Goal: Task Accomplishment & Management: Complete application form

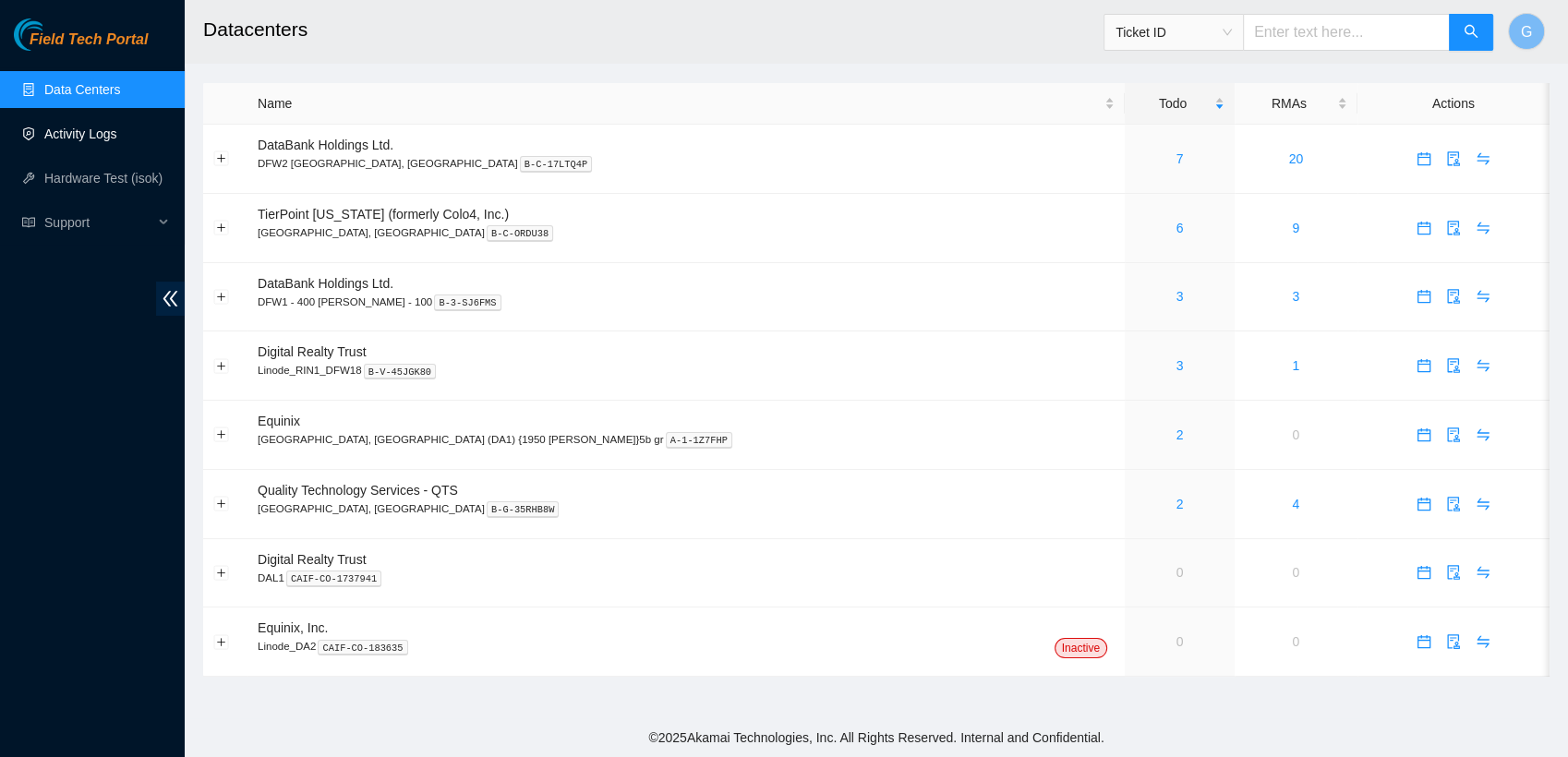
click at [54, 137] on link "Activity Logs" at bounding box center [80, 134] width 73 height 15
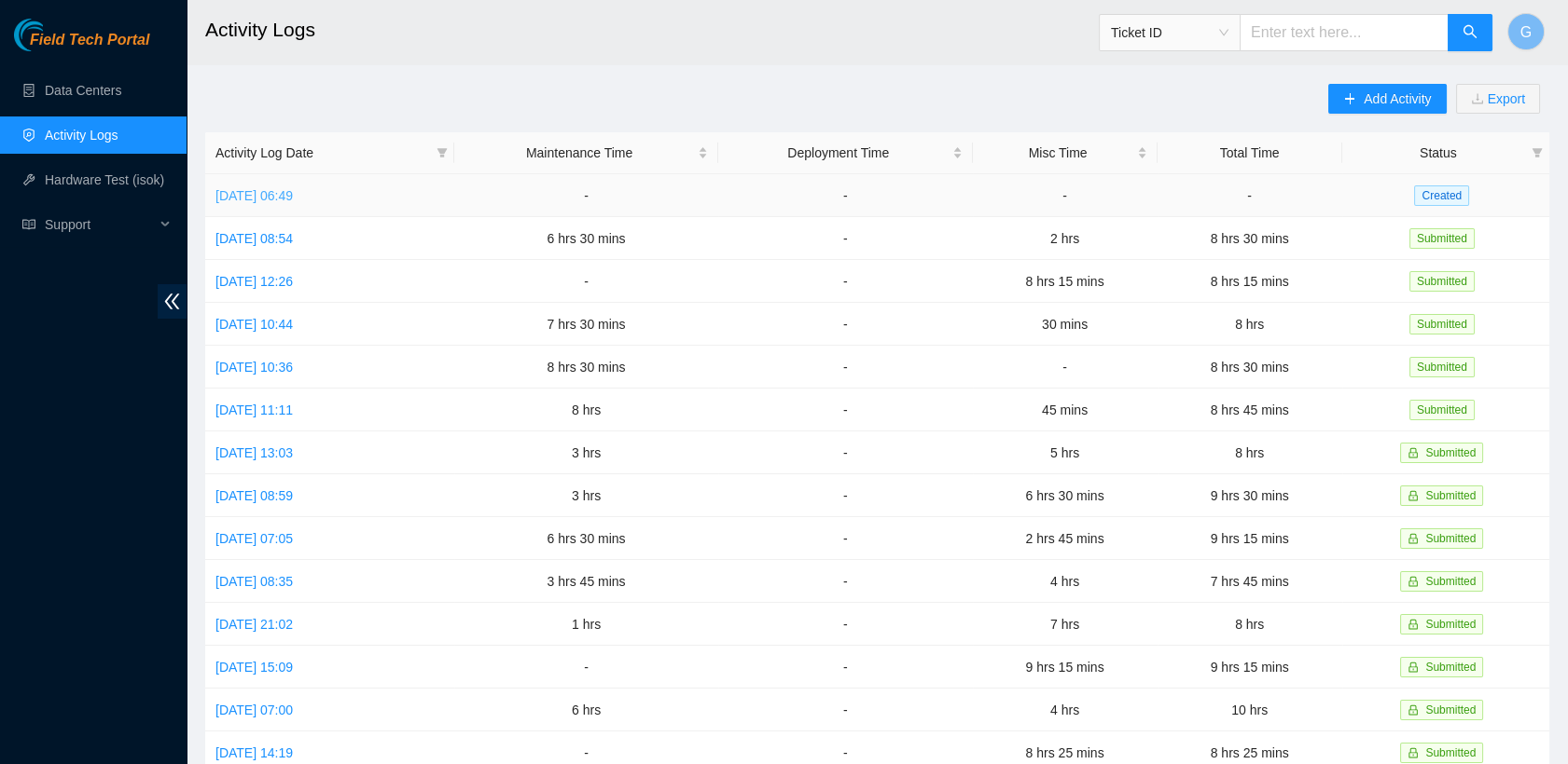
click at [264, 202] on link "[DATE] 06:49" at bounding box center [254, 195] width 78 height 15
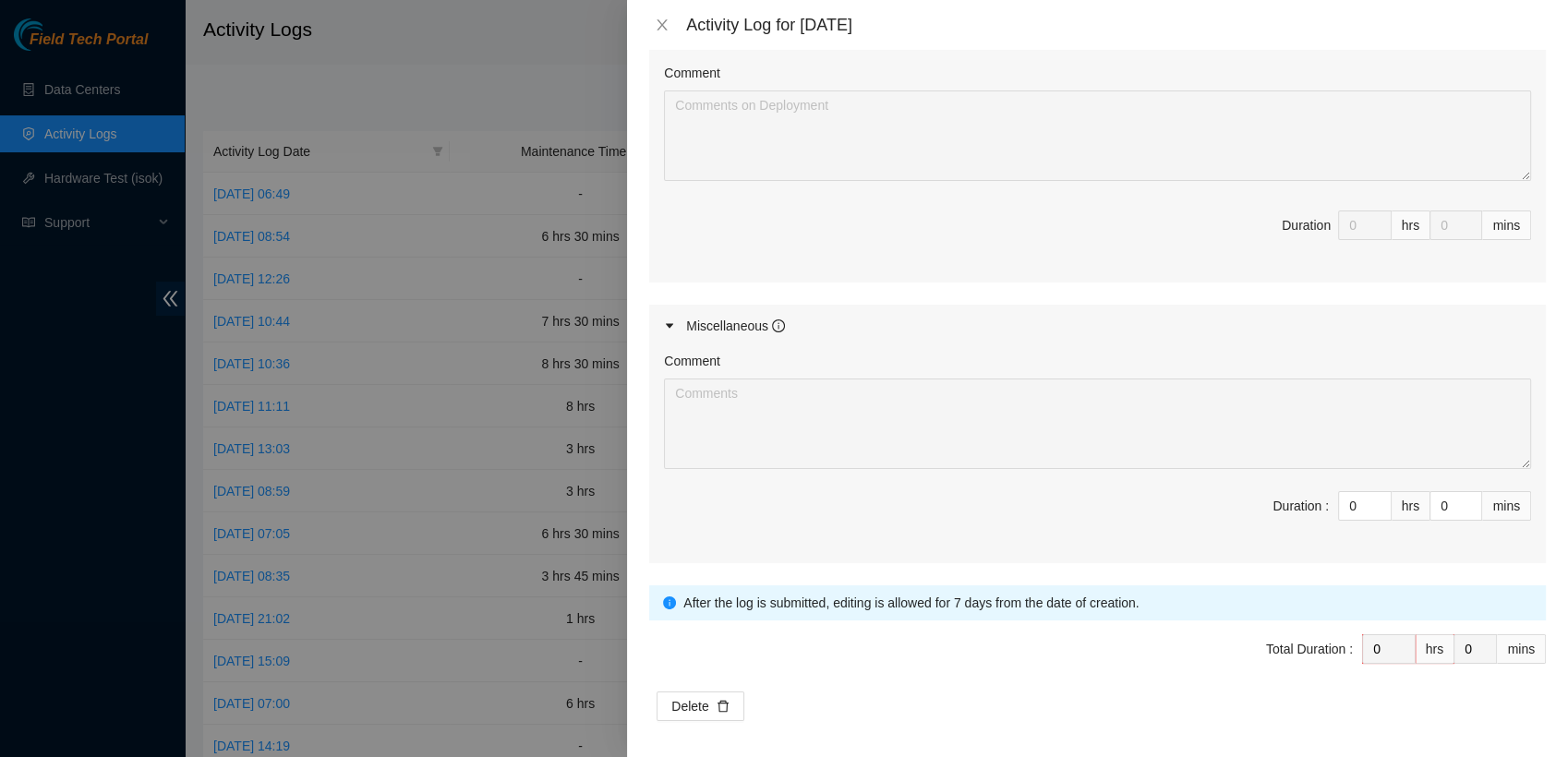
scroll to position [894, 0]
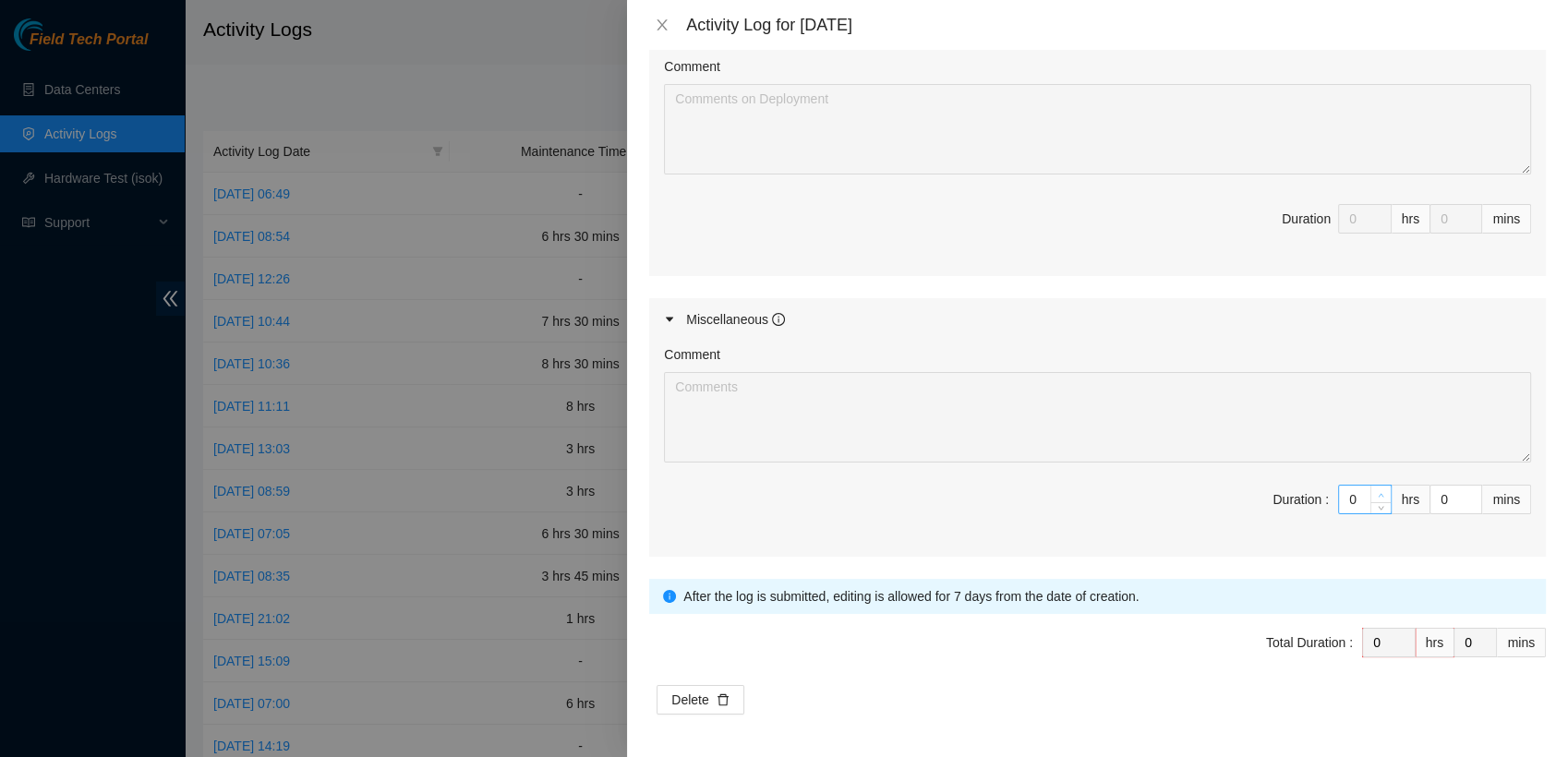
type input "1"
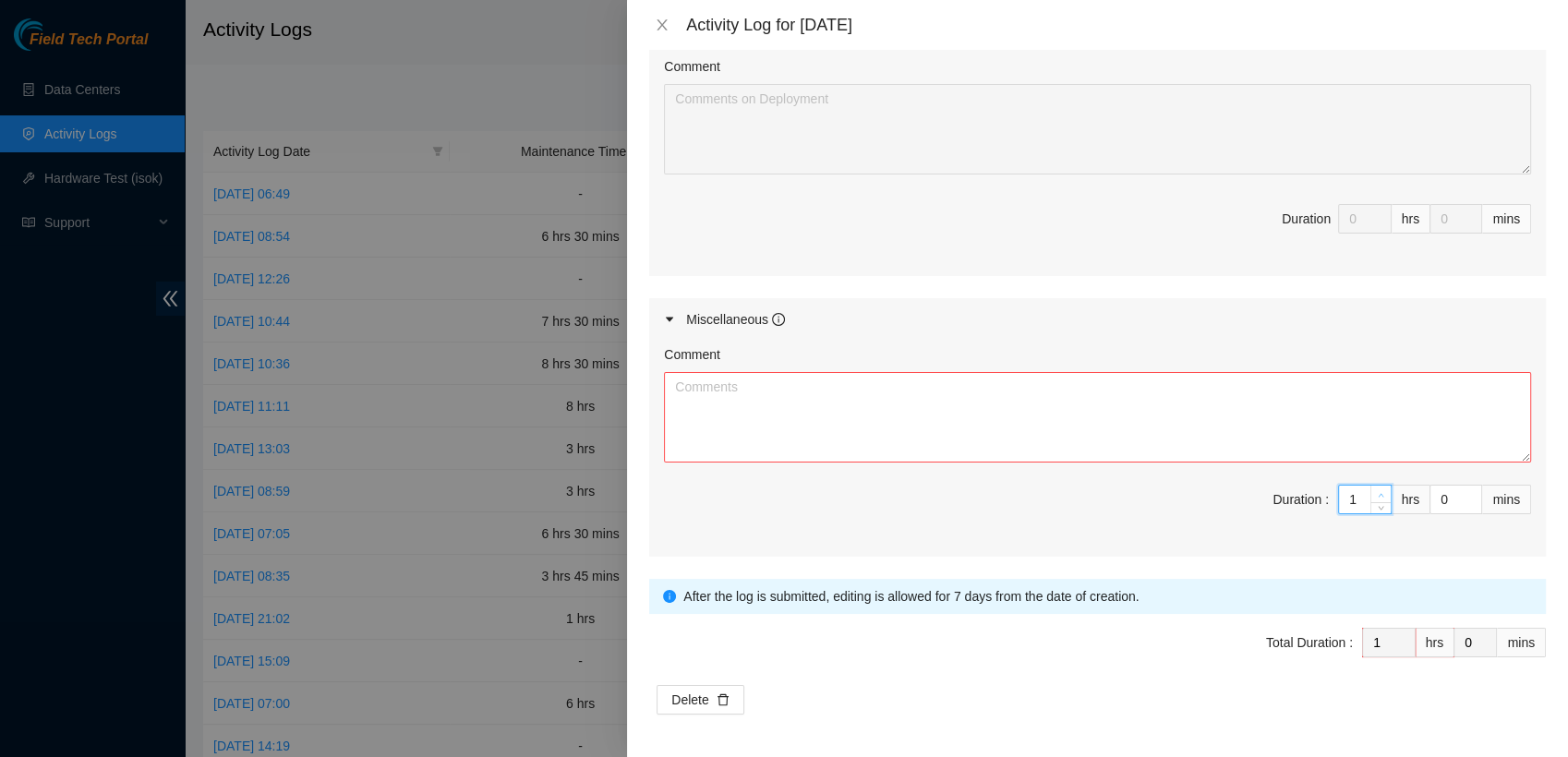
click at [1376, 497] on span "up" at bounding box center [1381, 495] width 11 height 11
type input "2"
click at [1376, 497] on span "up" at bounding box center [1381, 495] width 11 height 11
click at [804, 366] on div "Comment" at bounding box center [1097, 358] width 867 height 27
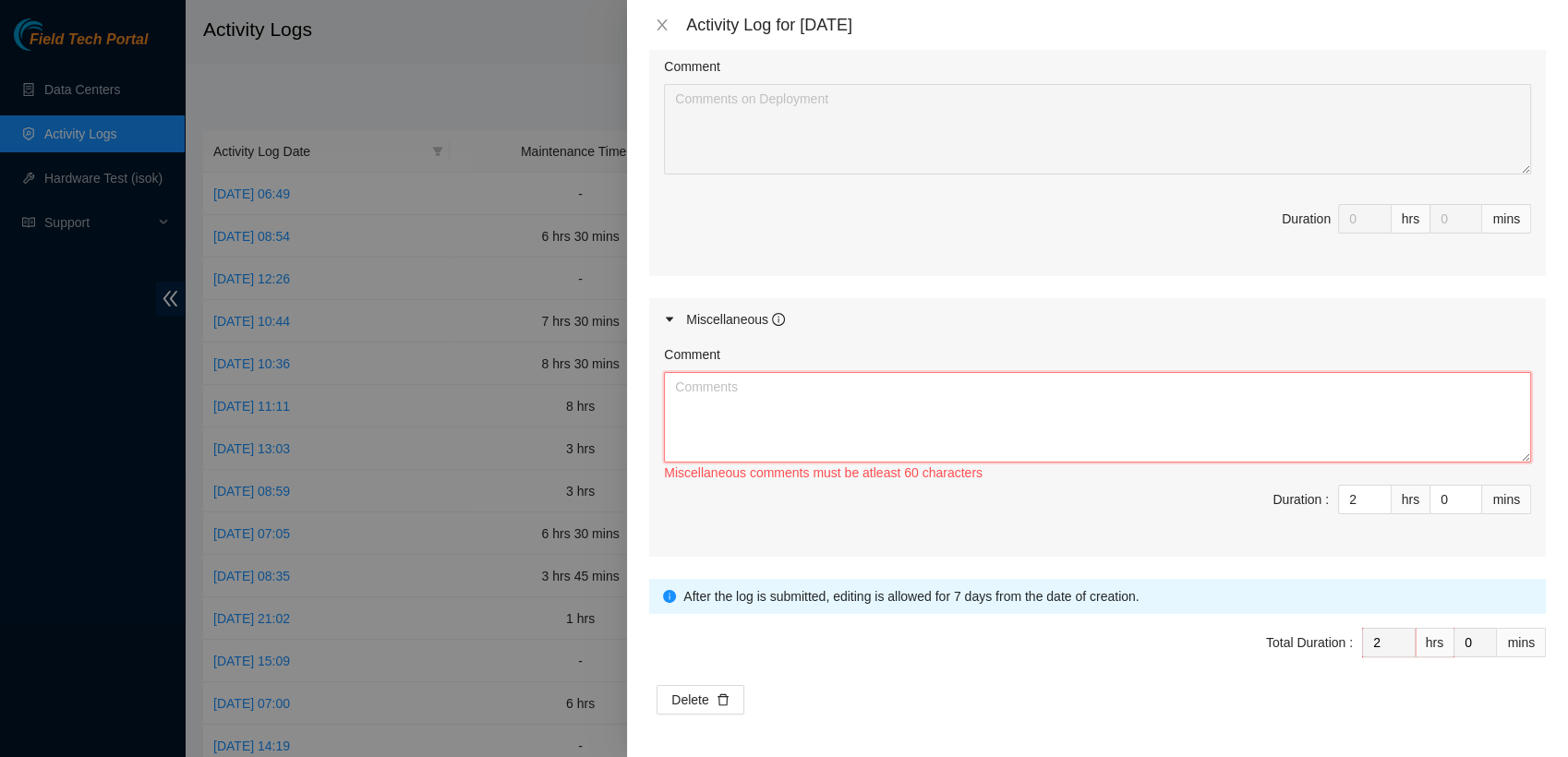
click at [803, 390] on textarea "Comment" at bounding box center [1097, 418] width 867 height 91
click at [672, 388] on textarea "Organized storage area. Threw away trash" at bounding box center [1097, 418] width 867 height 91
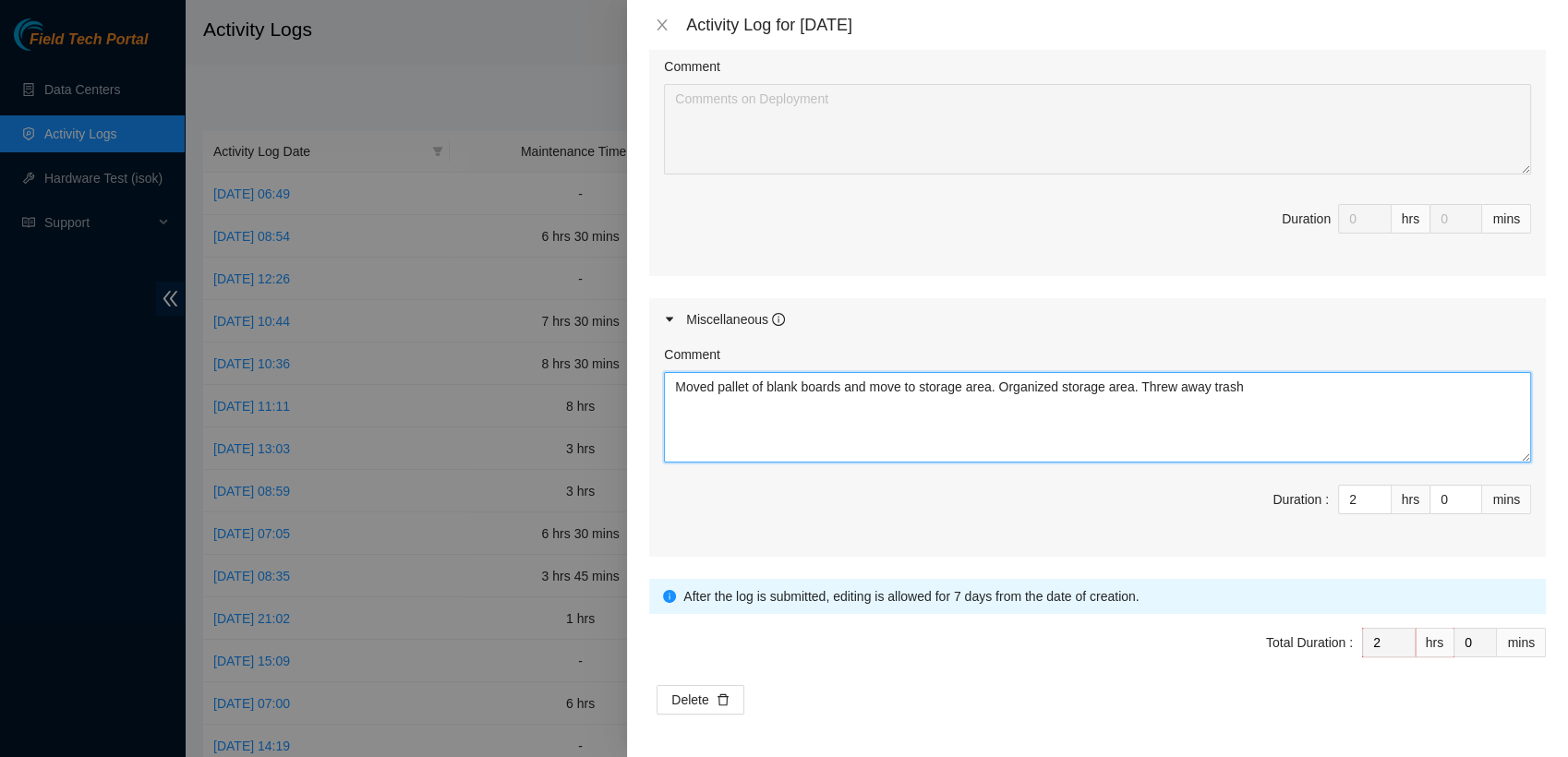
click at [838, 386] on textarea "Moved pallet of blank boards and move to storage area. Organized storage area. …" at bounding box center [1097, 418] width 867 height 91
click at [1243, 392] on textarea "Moved pallet of blank panels and move to storage area. Organized storage area. …" at bounding box center [1097, 418] width 867 height 91
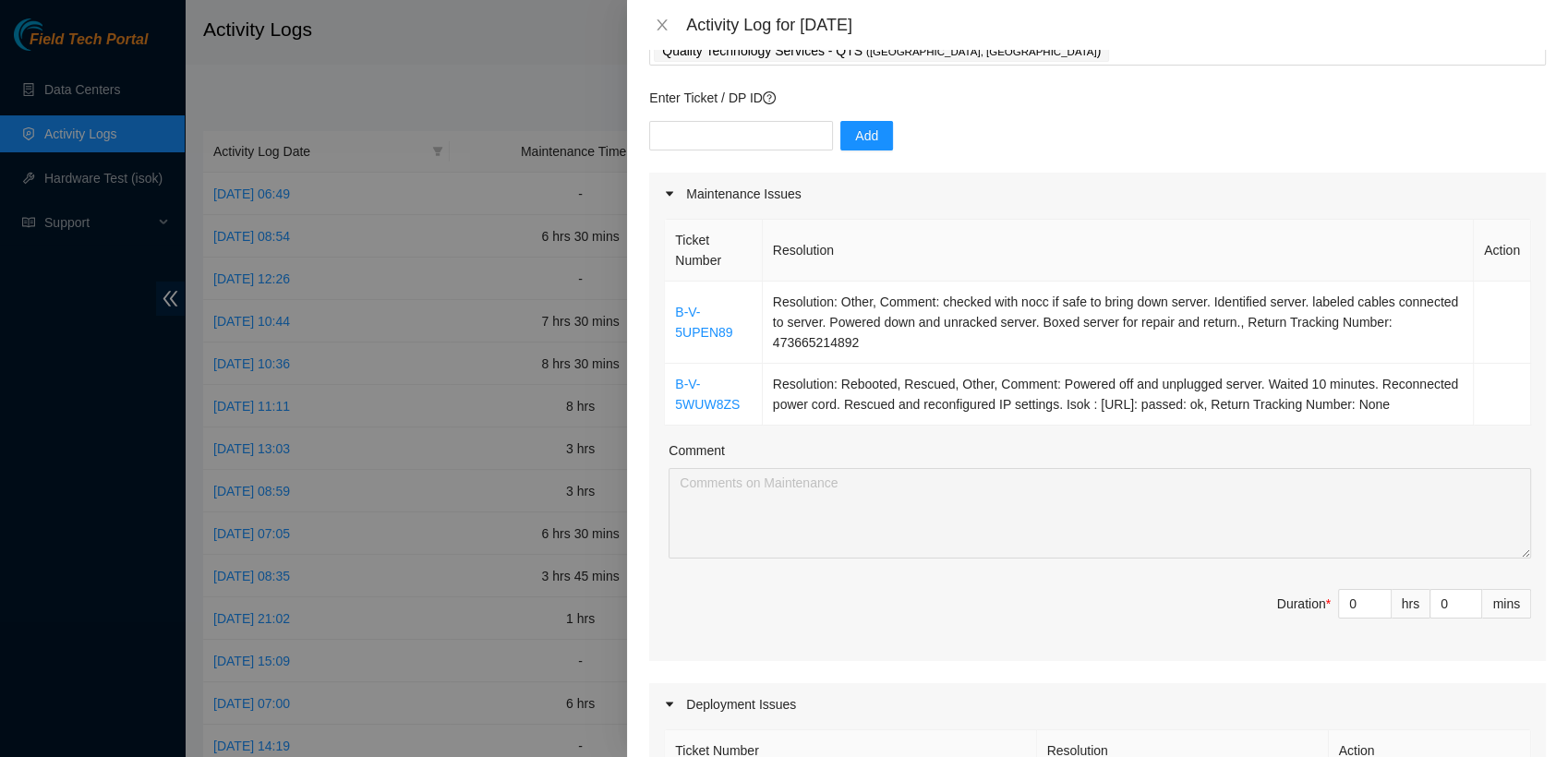
scroll to position [122, 0]
type textarea "Moved pallet of blank panels and move to storage area. Organized storage area. …"
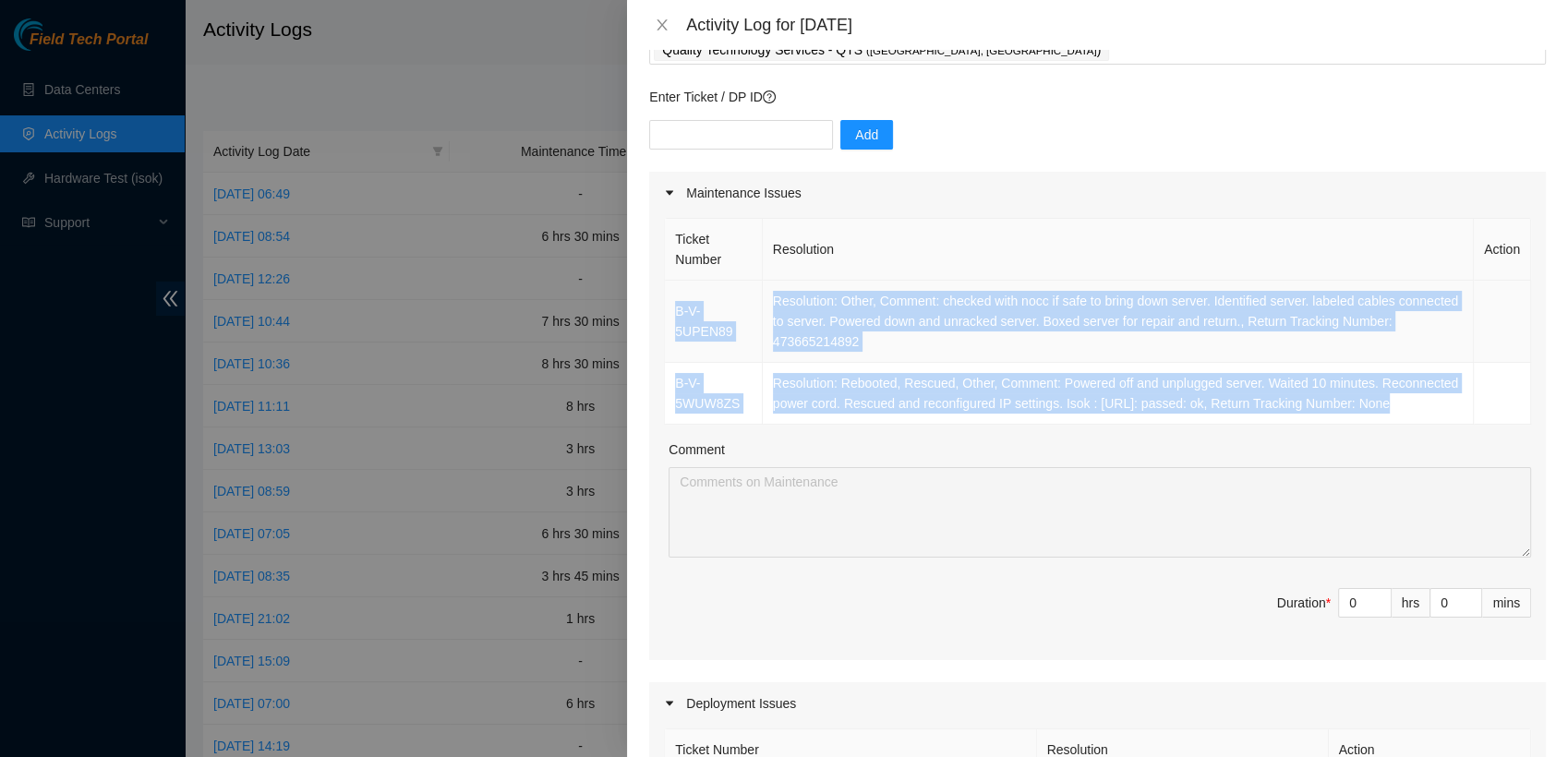
drag, startPoint x: 1461, startPoint y: 405, endPoint x: 667, endPoint y: 298, distance: 801.2
click at [667, 298] on tbody "B-V-5UPEN89 Resolution: Other, Comment: checked with nocc if safe to bring down…" at bounding box center [1098, 353] width 866 height 144
copy tbody "B-V-5UPEN89 Resolution: Other, Comment: checked with nocc if safe to bring down…"
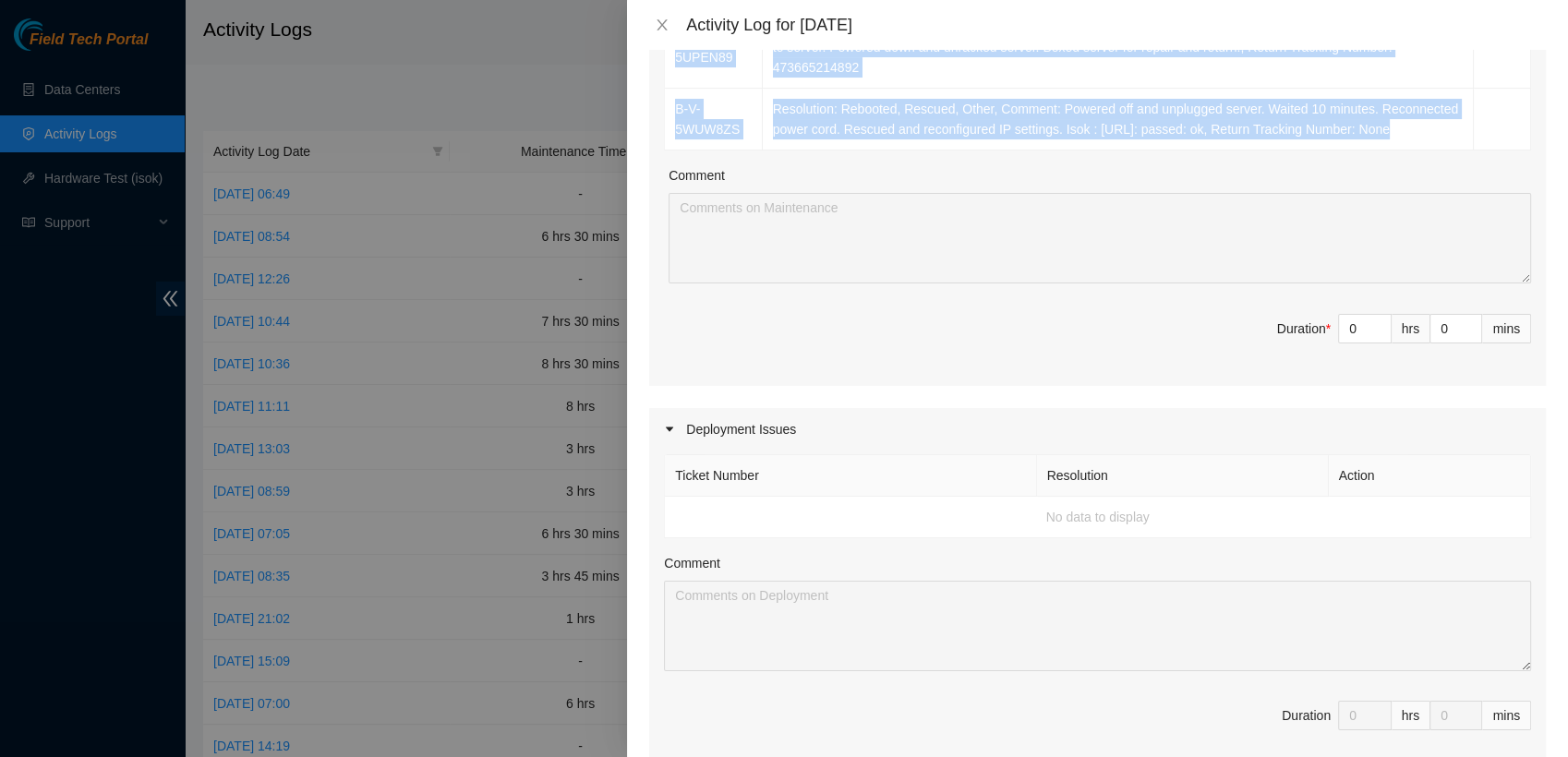
scroll to position [483, 0]
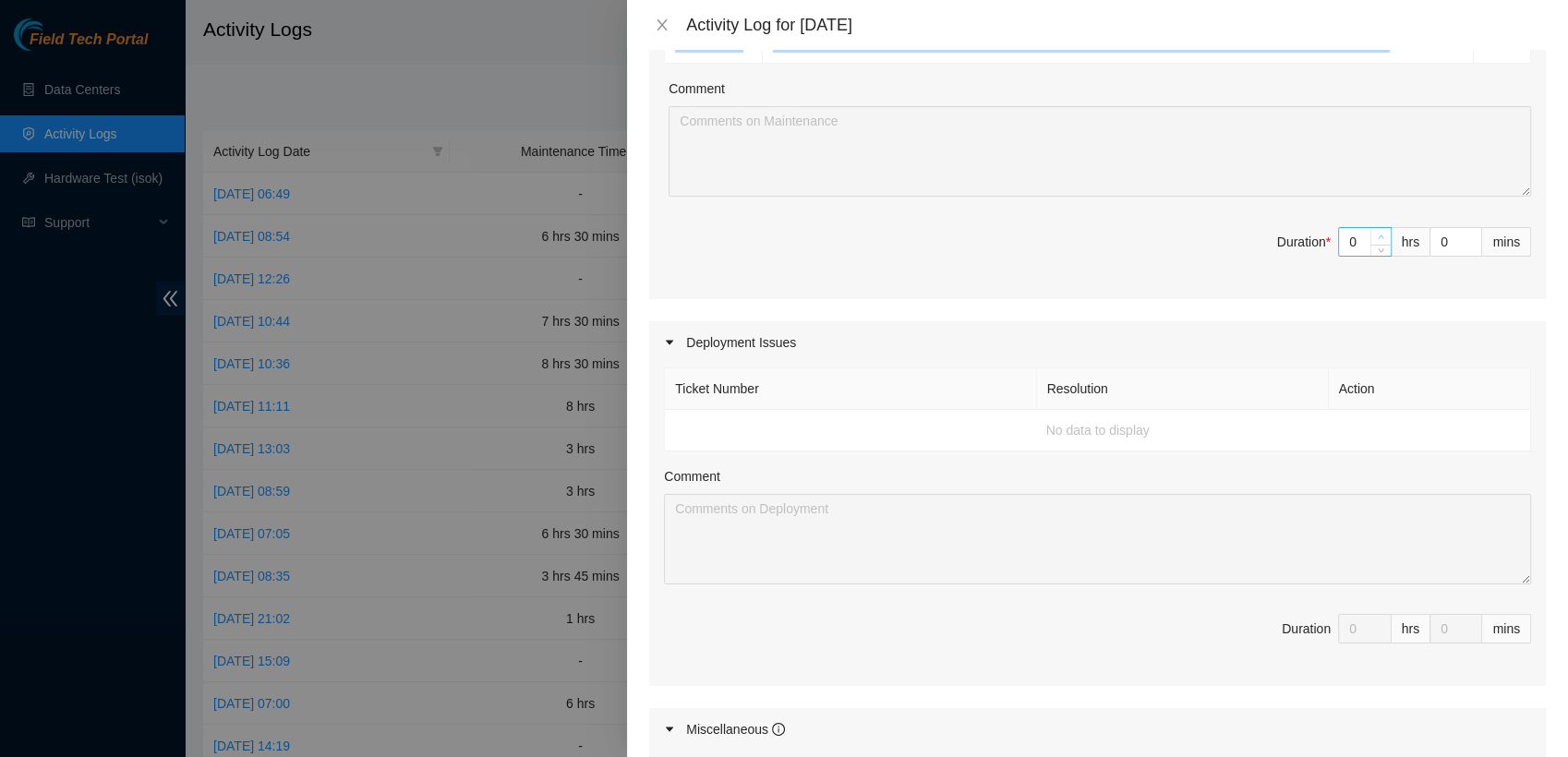
type input "1"
type input "3"
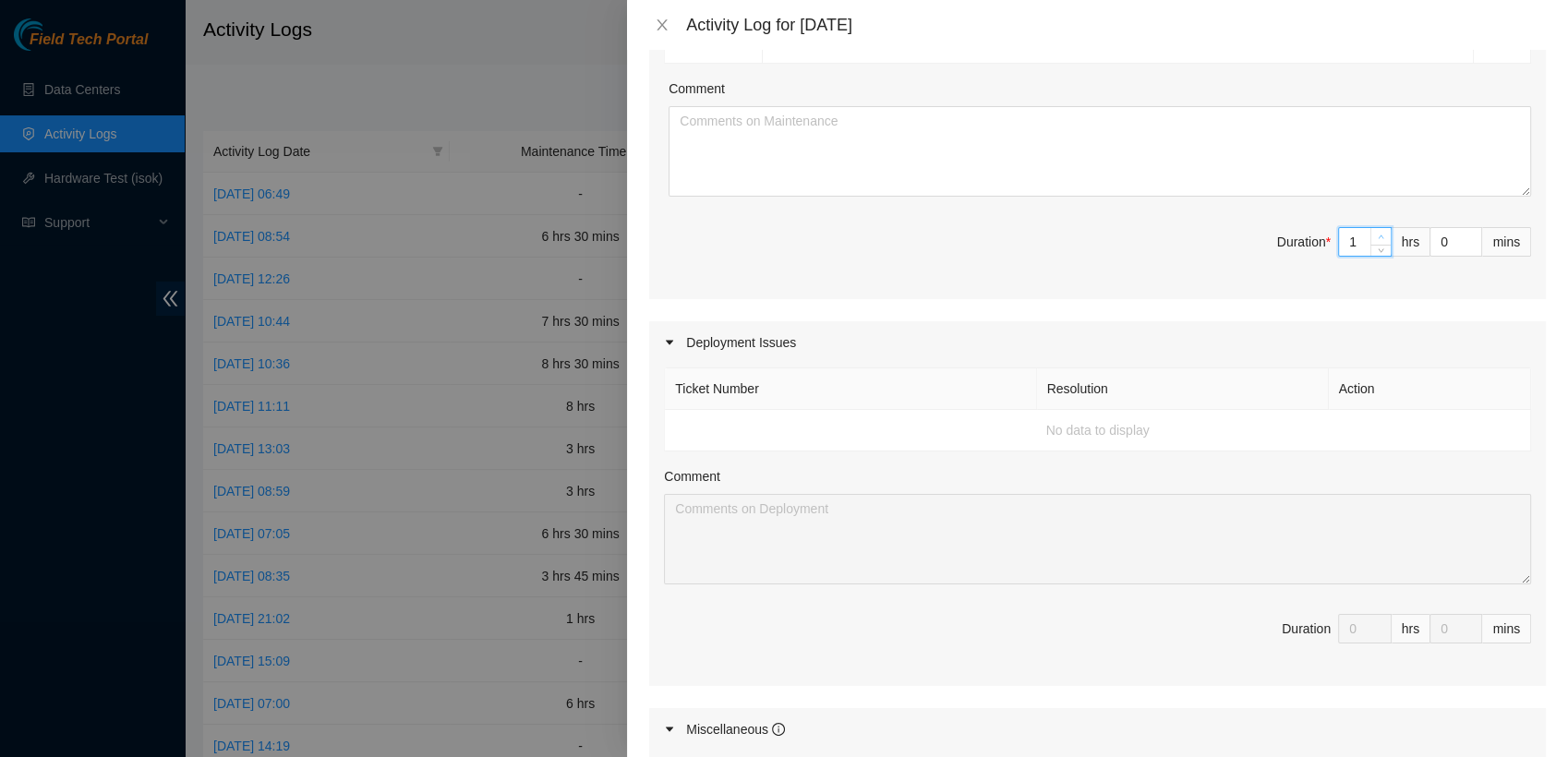
click at [1378, 236] on icon "up" at bounding box center [1381, 237] width 7 height 7
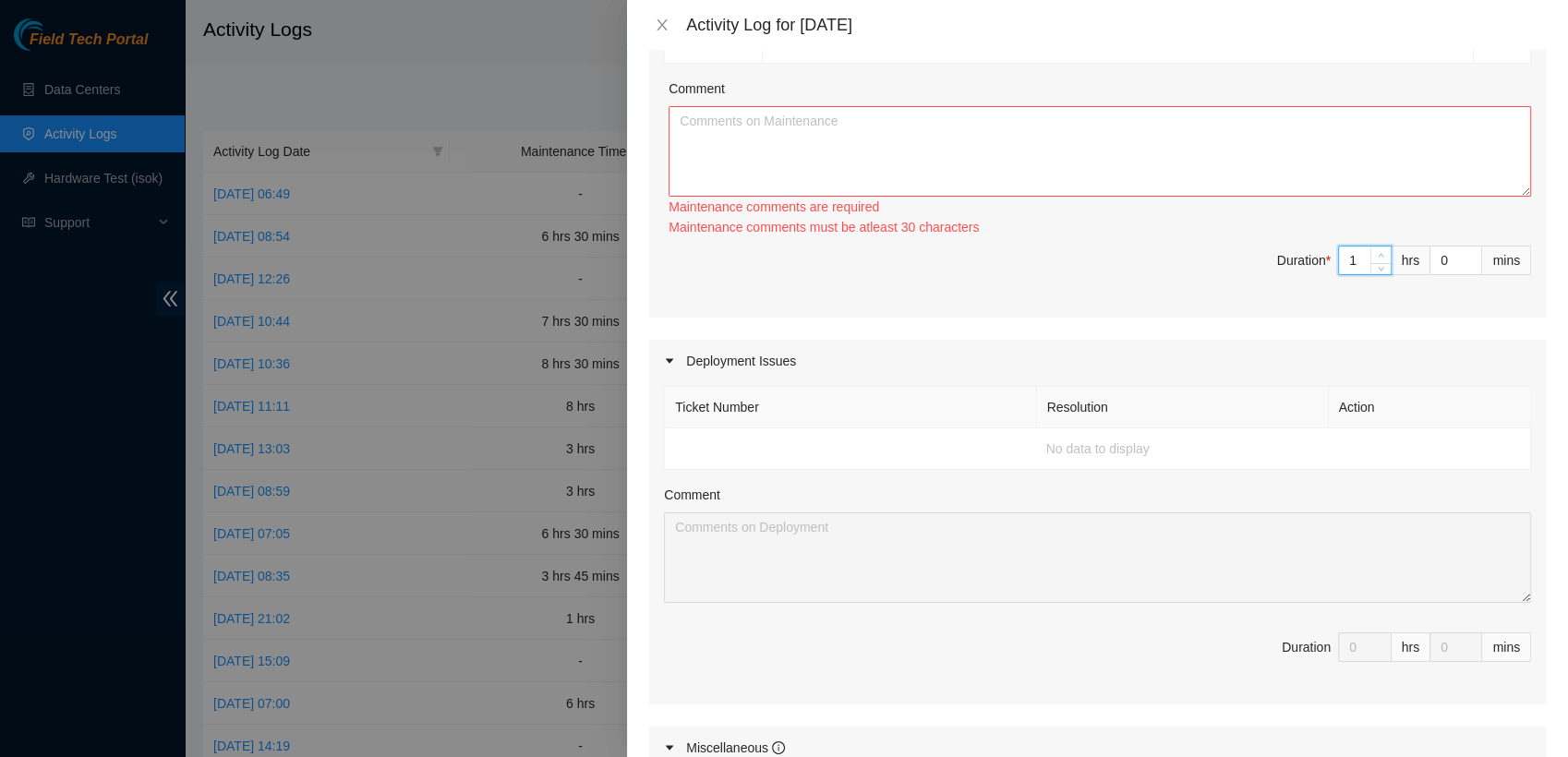
click at [1368, 236] on div "Ticket Number Resolution Action B-V-5UPEN89 Resolution: Other, Comment: checked…" at bounding box center [1097, 85] width 896 height 464
type input "2"
type input "4"
drag, startPoint x: 1368, startPoint y: 236, endPoint x: 1367, endPoint y: 257, distance: 21.0
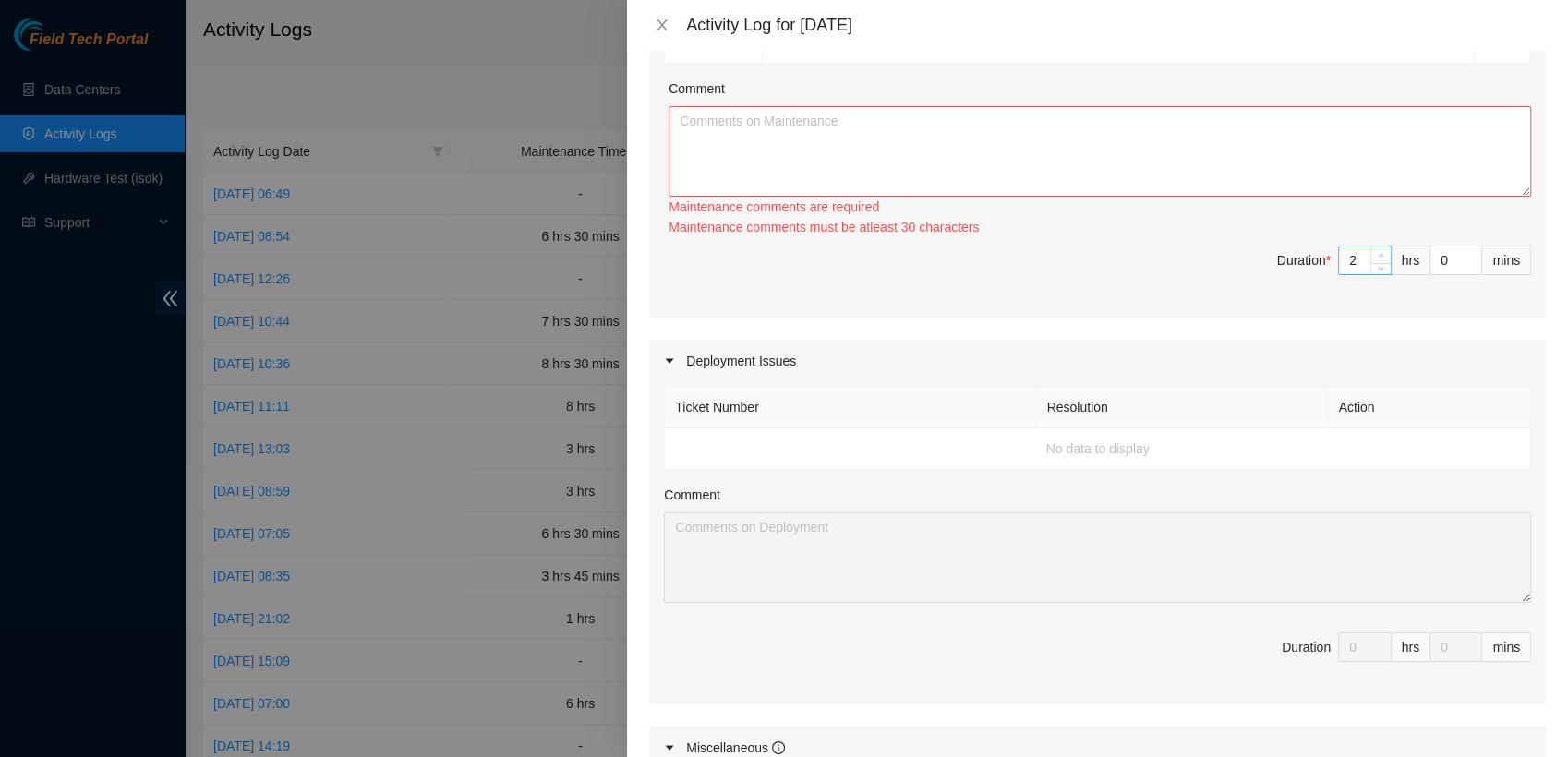
click at [1376, 257] on span "up" at bounding box center [1381, 256] width 11 height 11
type input "3"
type input "5"
click at [1378, 257] on icon "up" at bounding box center [1381, 256] width 7 height 7
type input "4"
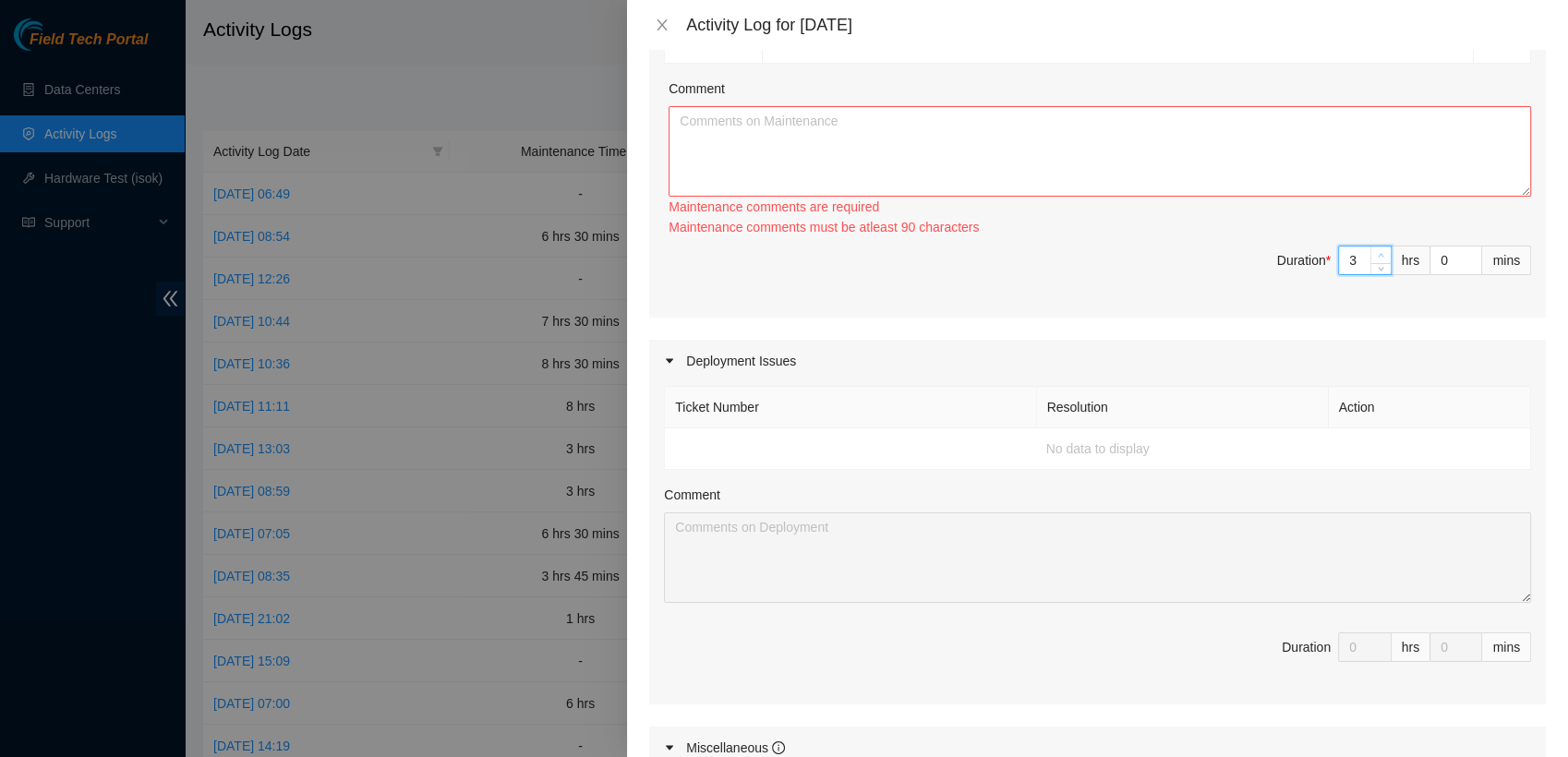
type input "6"
click at [1378, 257] on icon "up" at bounding box center [1381, 256] width 7 height 7
click at [1406, 296] on div "Ticket Number Resolution Action B-V-5UPEN89 Resolution: Other, Comment: checked…" at bounding box center [1097, 85] width 896 height 464
click at [1435, 265] on input "0" at bounding box center [1456, 260] width 51 height 27
type input "01"
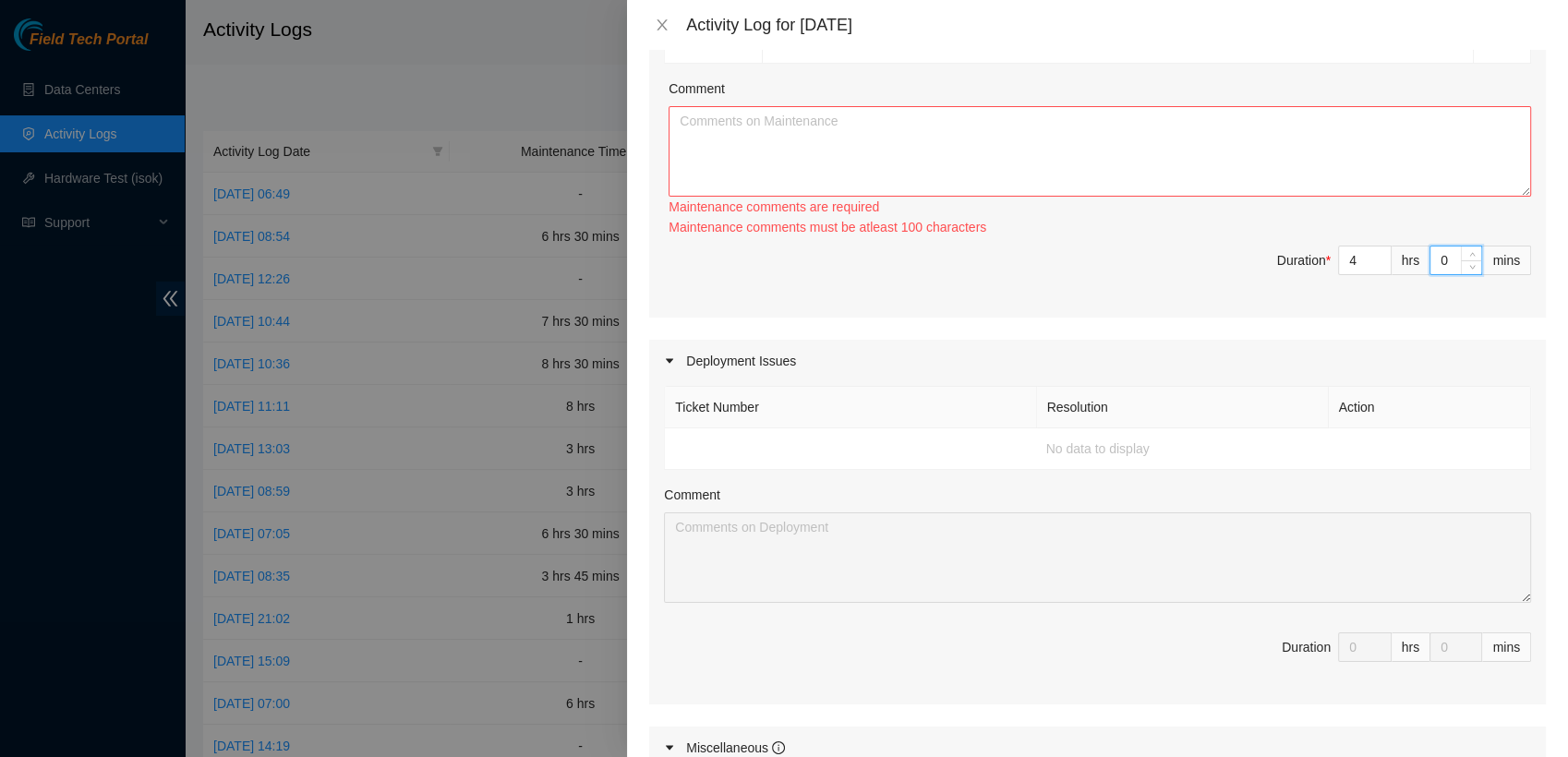
type input "1"
type input "015"
type input "15"
type input "01"
type input "1"
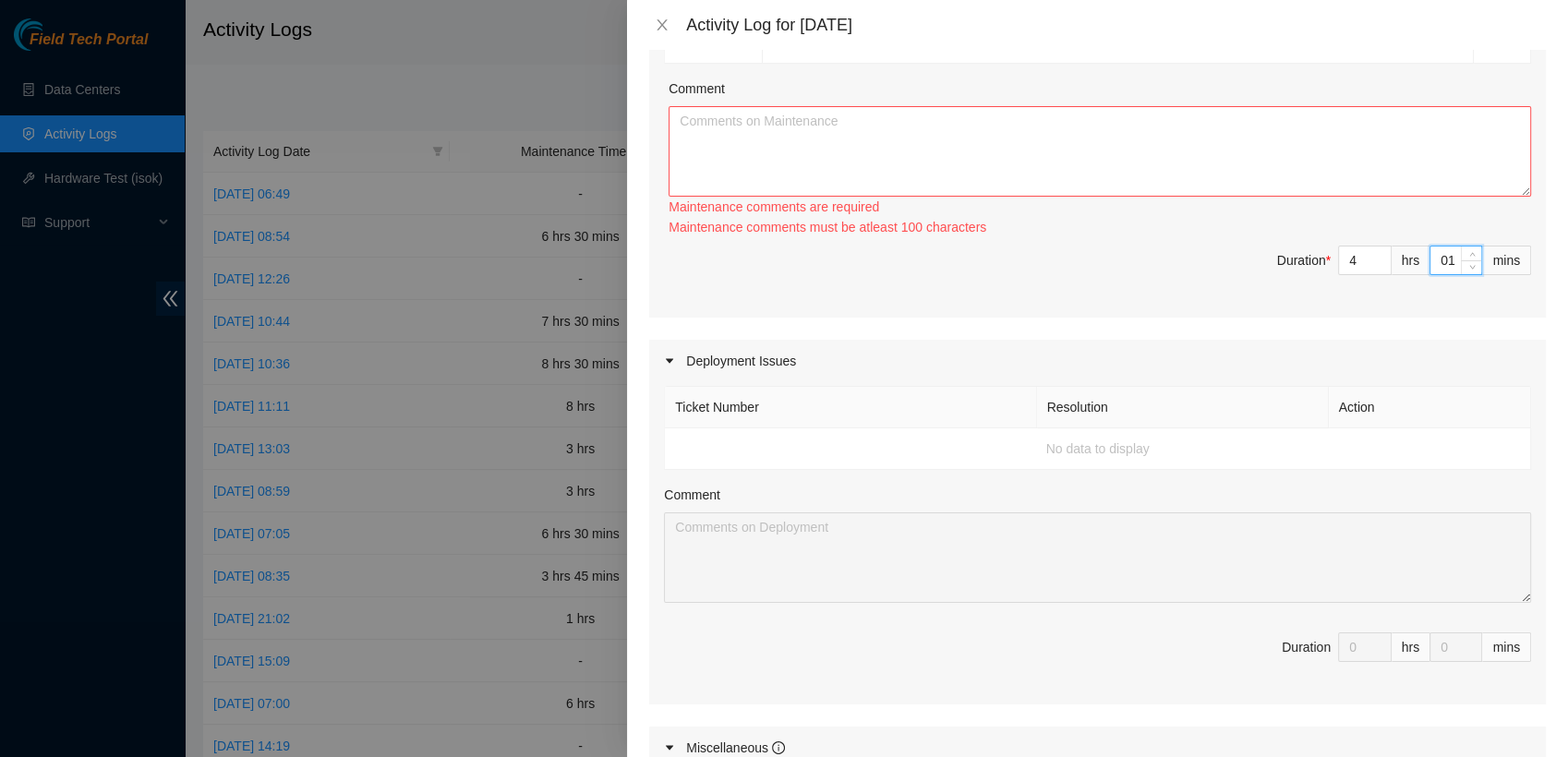
type input "0"
type input "1"
type input "15"
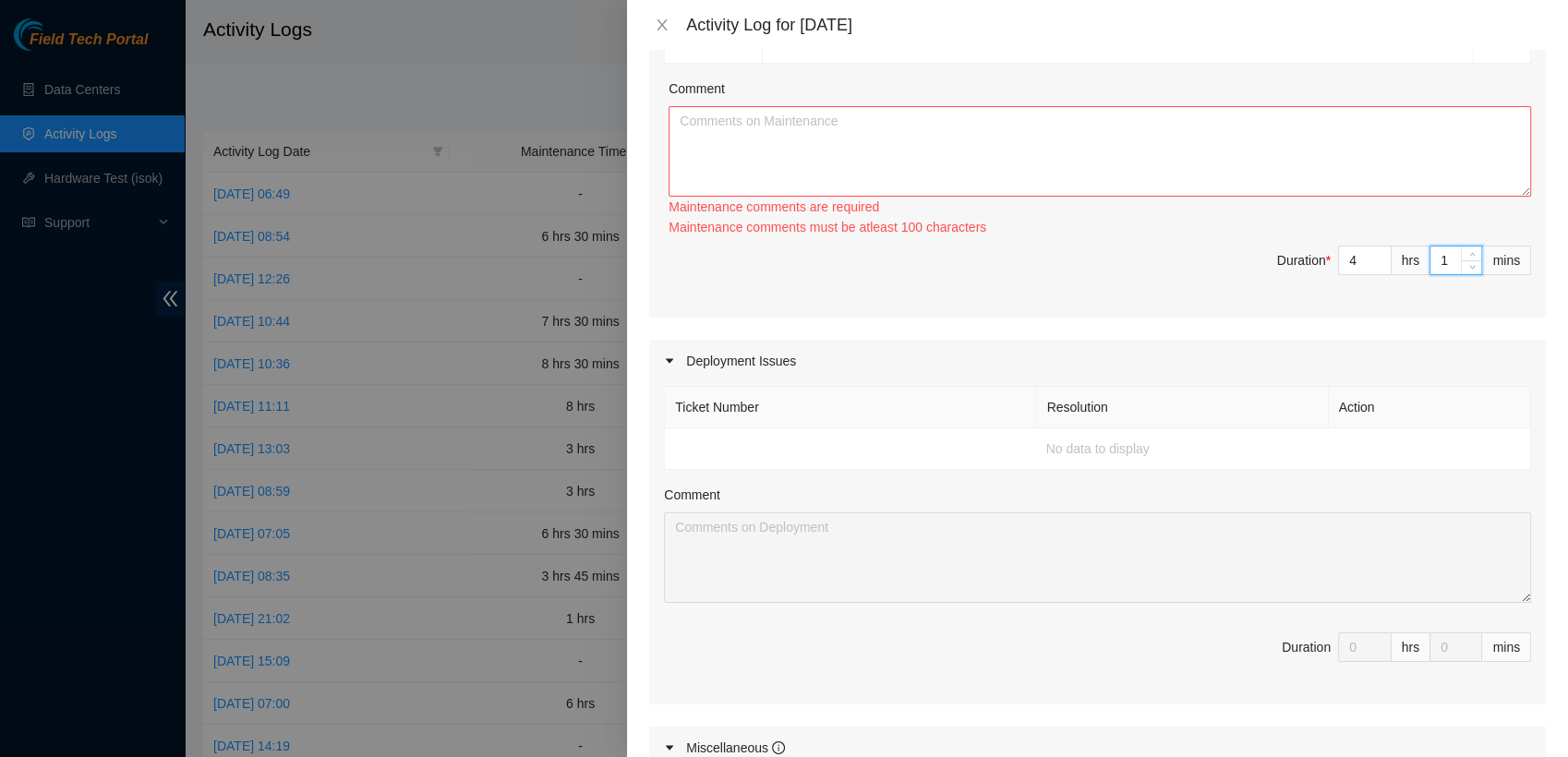
type input "15"
click at [1187, 241] on div "Ticket Number Resolution Action B-V-5UPEN89 Resolution: Other, Comment: checked…" at bounding box center [1097, 85] width 896 height 464
click at [998, 115] on textarea "Comment" at bounding box center [1100, 151] width 862 height 91
paste textarea "B-V-5UPEN89 Resolution: Other, Comment: checked with nocc if safe to bring down…"
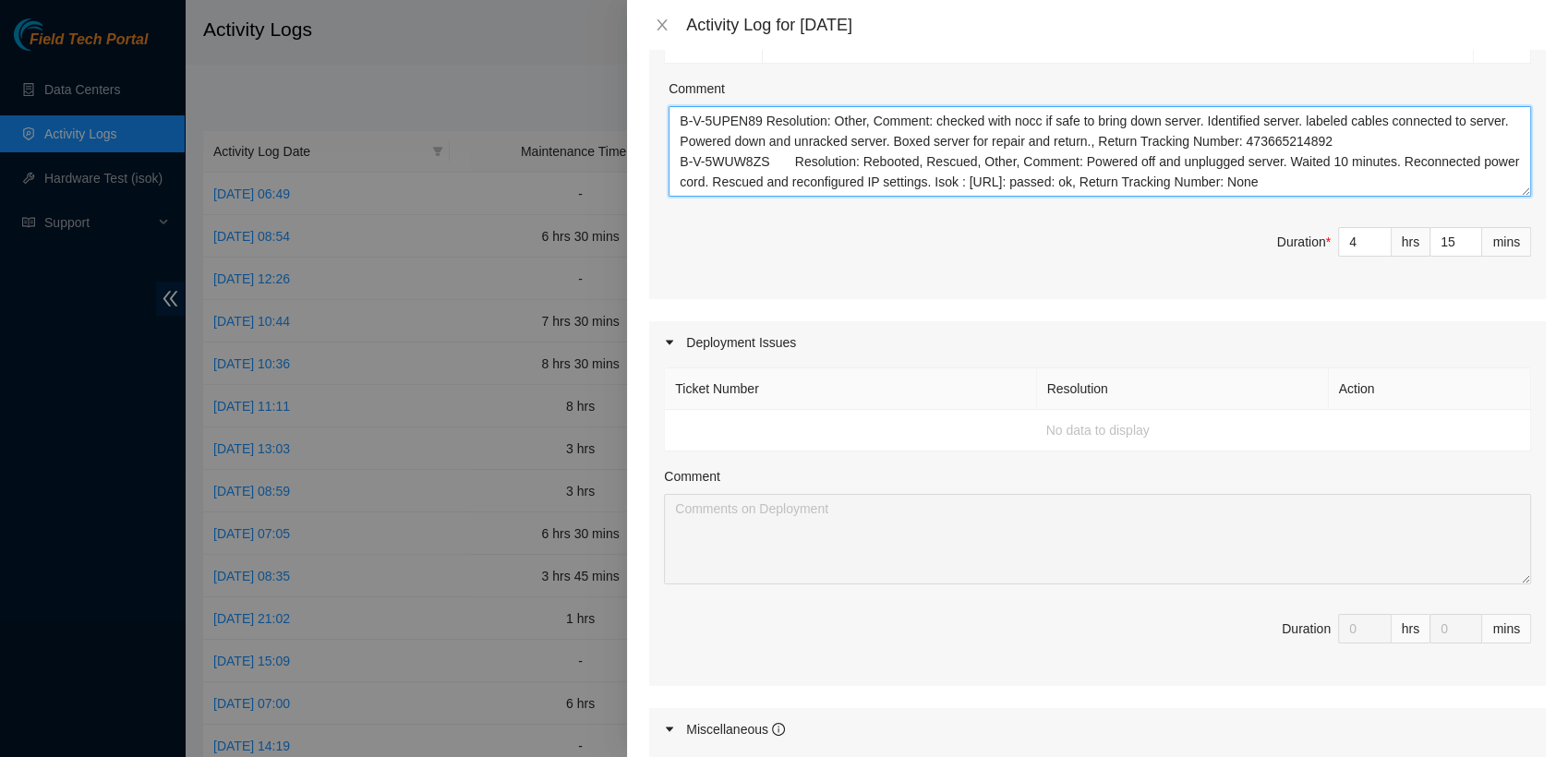
type textarea "B-V-5UPEN89 Resolution: Other, Comment: checked with nocc if safe to bring down…"
click at [1237, 318] on div "Maintenance Issues Ticket Number Resolution Action B-V-5UPEN89 Resolution: Othe…" at bounding box center [1097, 389] width 896 height 1157
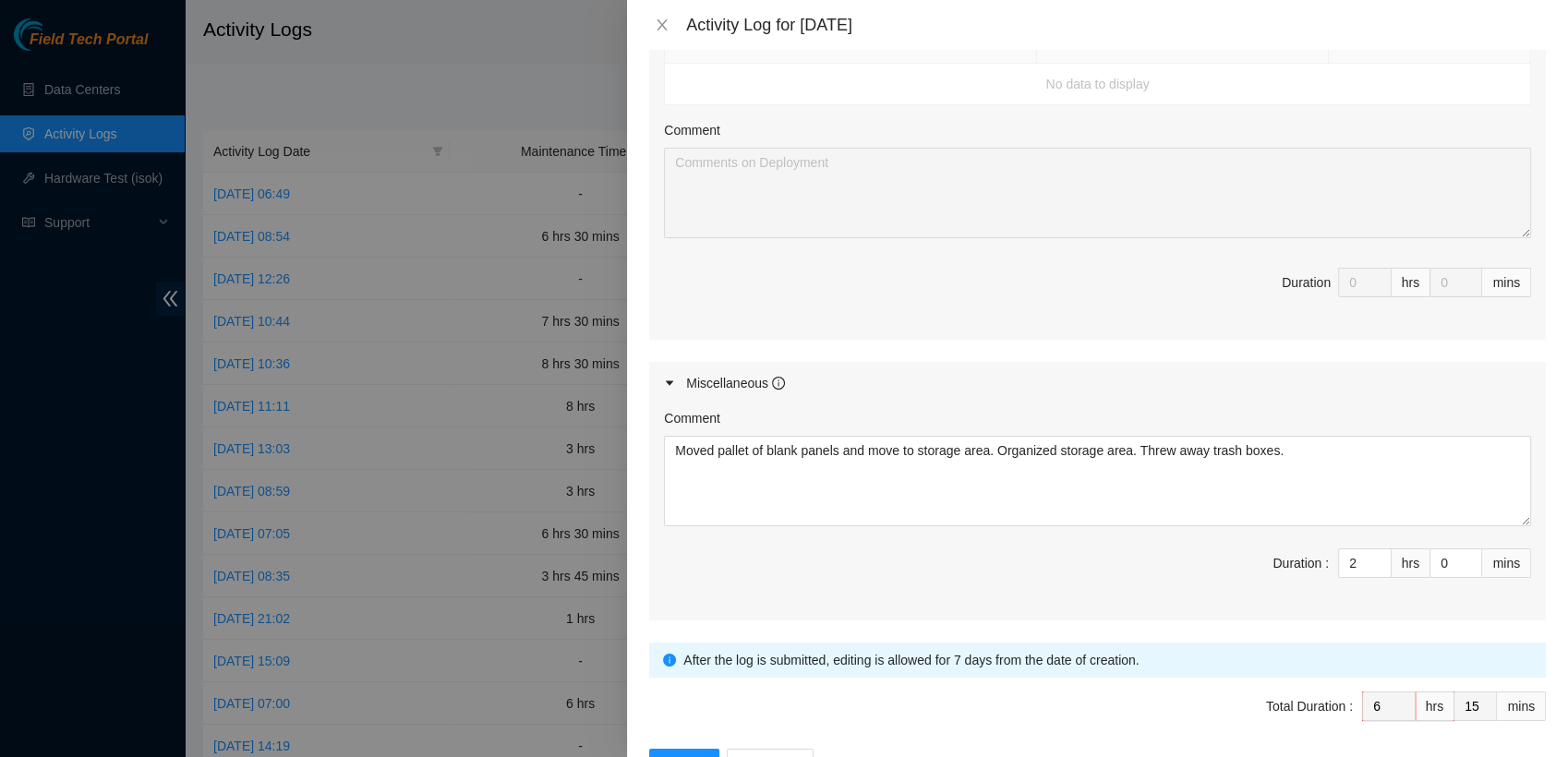
scroll to position [894, 0]
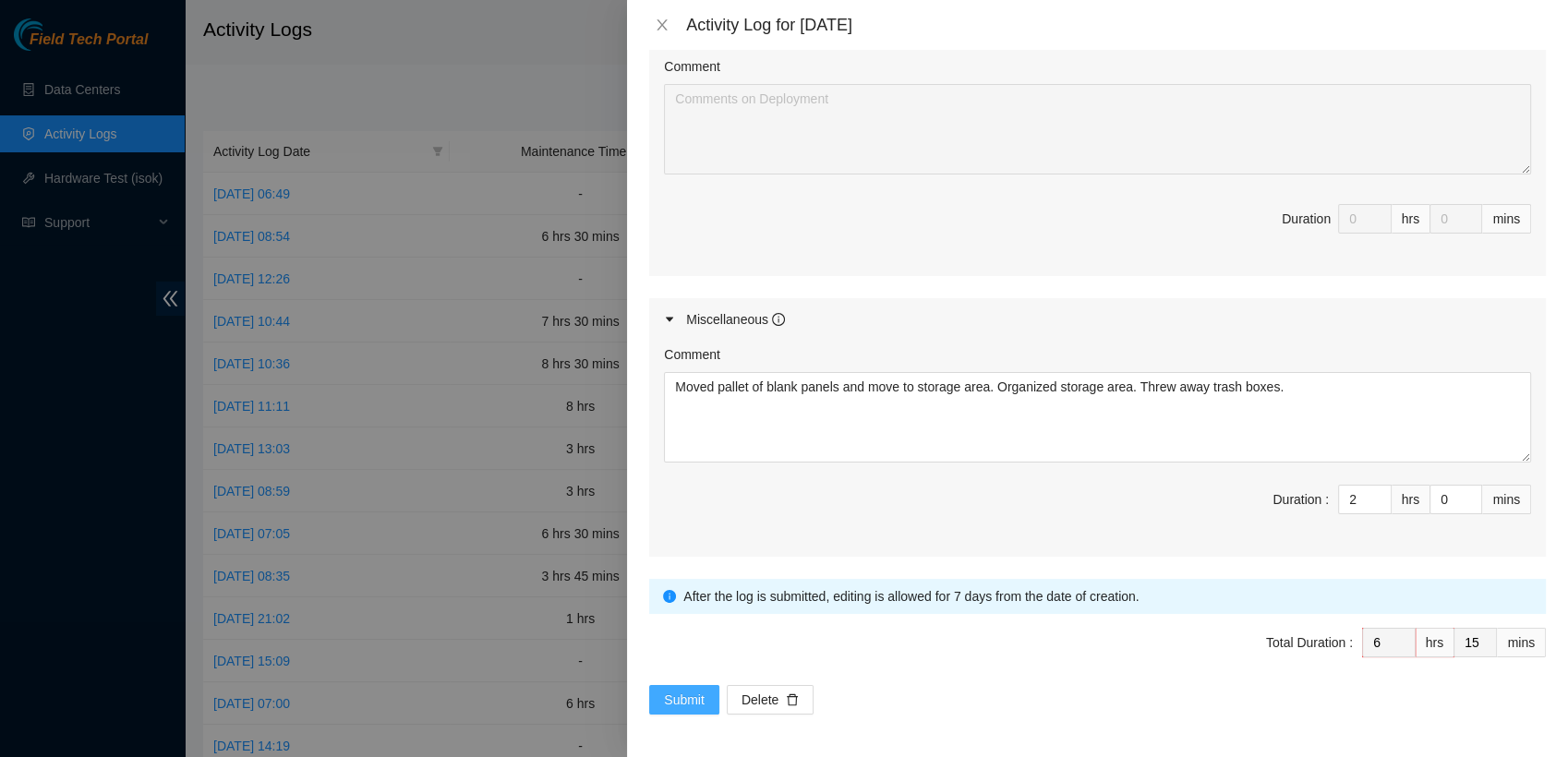
click at [687, 690] on span "Submit" at bounding box center [685, 699] width 41 height 20
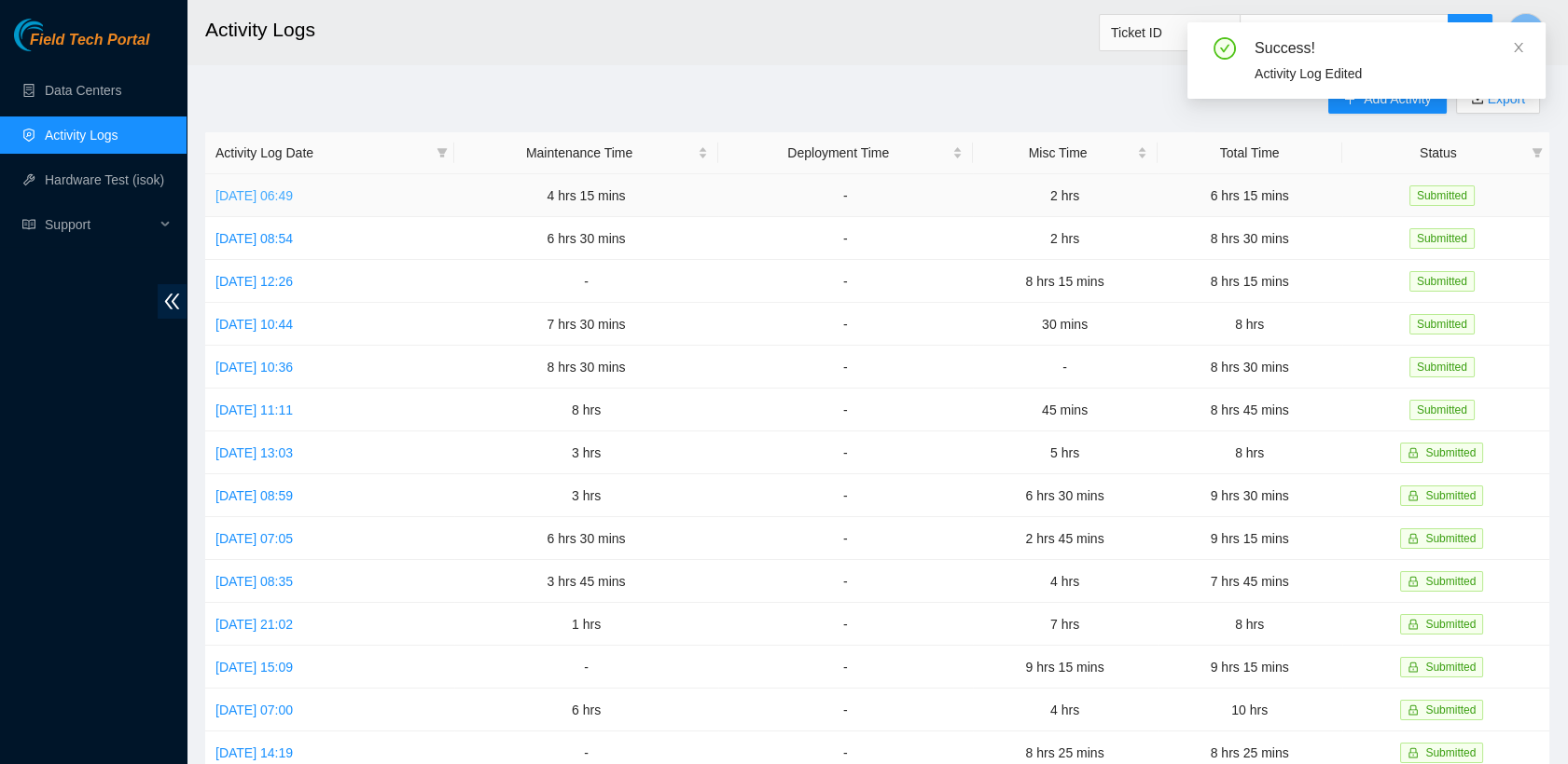
click at [293, 202] on link "Tue, 30 Sep 2025 06:49" at bounding box center [254, 195] width 78 height 15
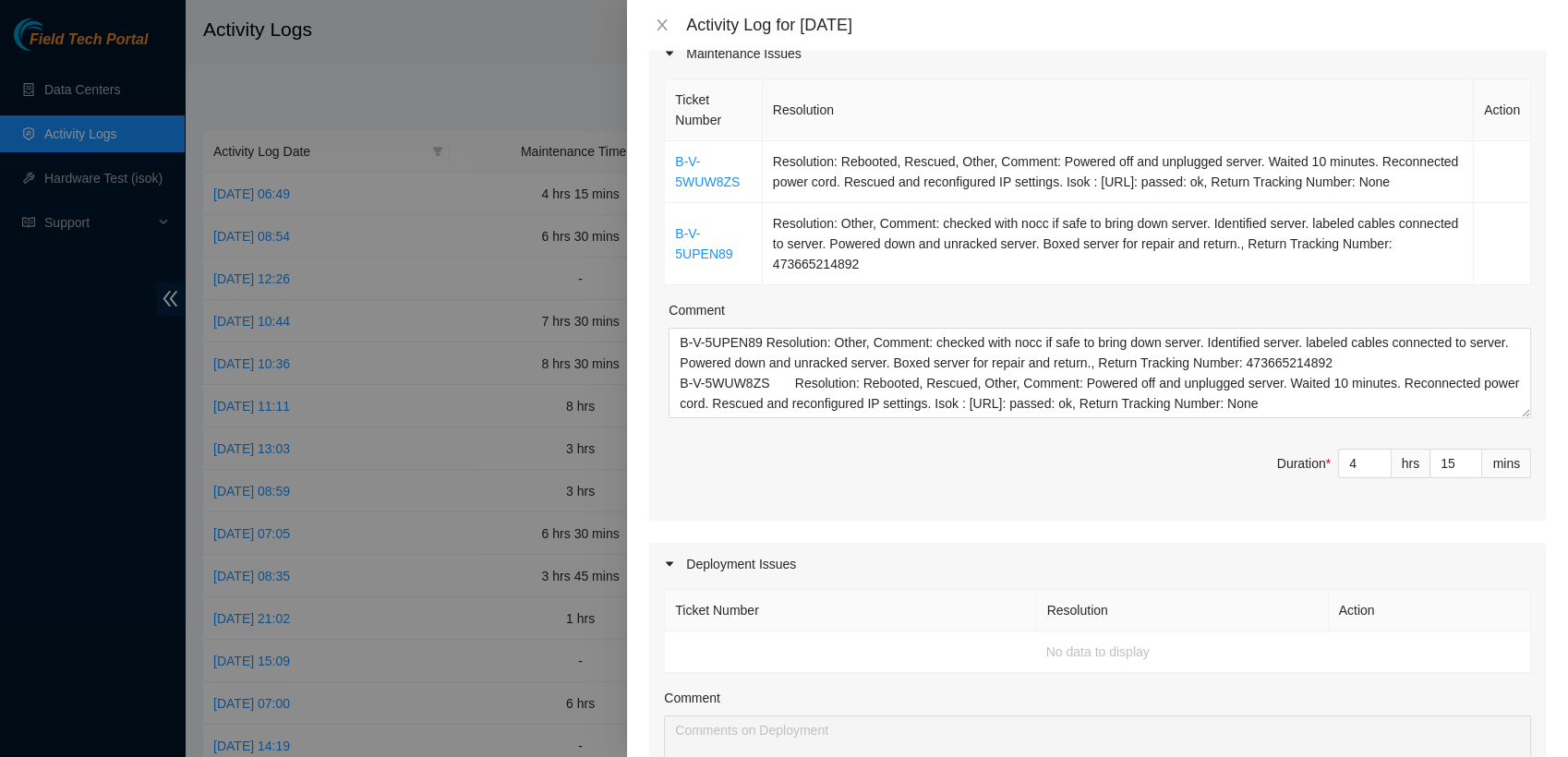
scroll to position [263, 0]
click at [1374, 366] on textarea "B-V-5UPEN89 Resolution: Other, Comment: checked with nocc if safe to bring down…" at bounding box center [1100, 371] width 862 height 91
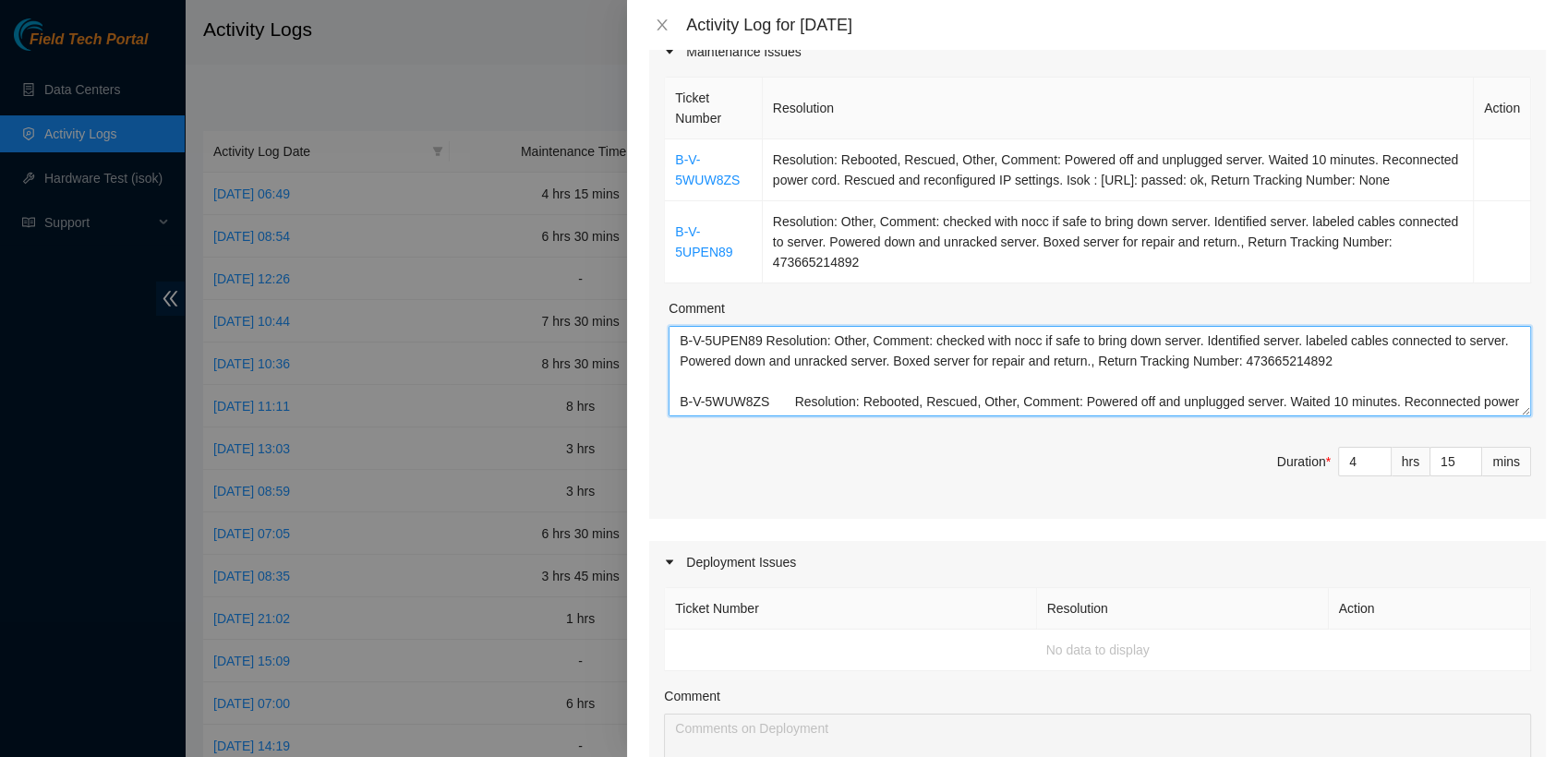
click at [792, 409] on textarea "B-V-5UPEN89 Resolution: Other, Comment: checked with nocc if safe to bring down…" at bounding box center [1100, 371] width 862 height 91
click at [764, 397] on textarea "B-V-5UPEN89 Resolution: Other, Comment: checked with nocc if safe to bring down…" at bounding box center [1100, 371] width 862 height 91
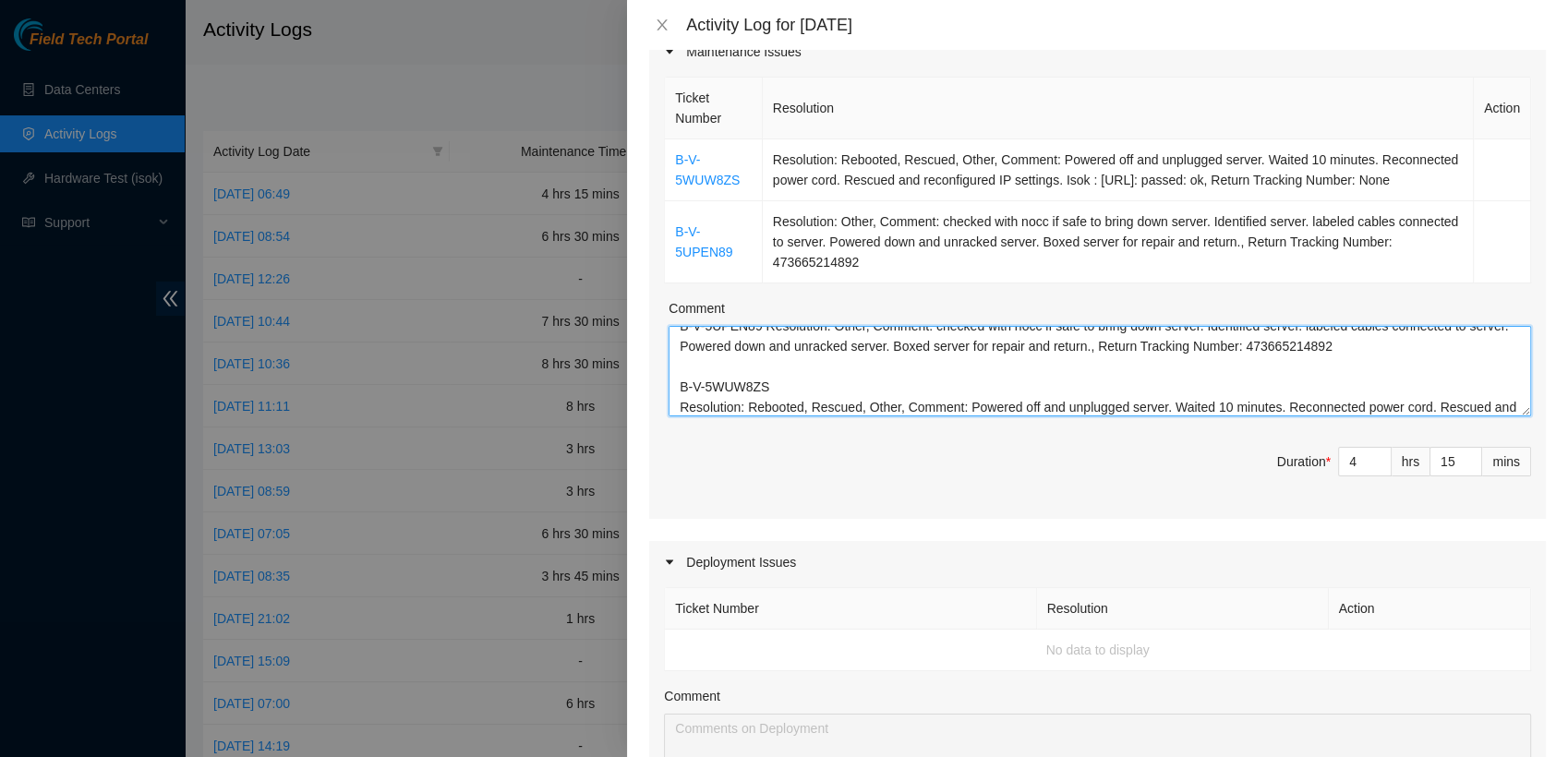
scroll to position [0, 0]
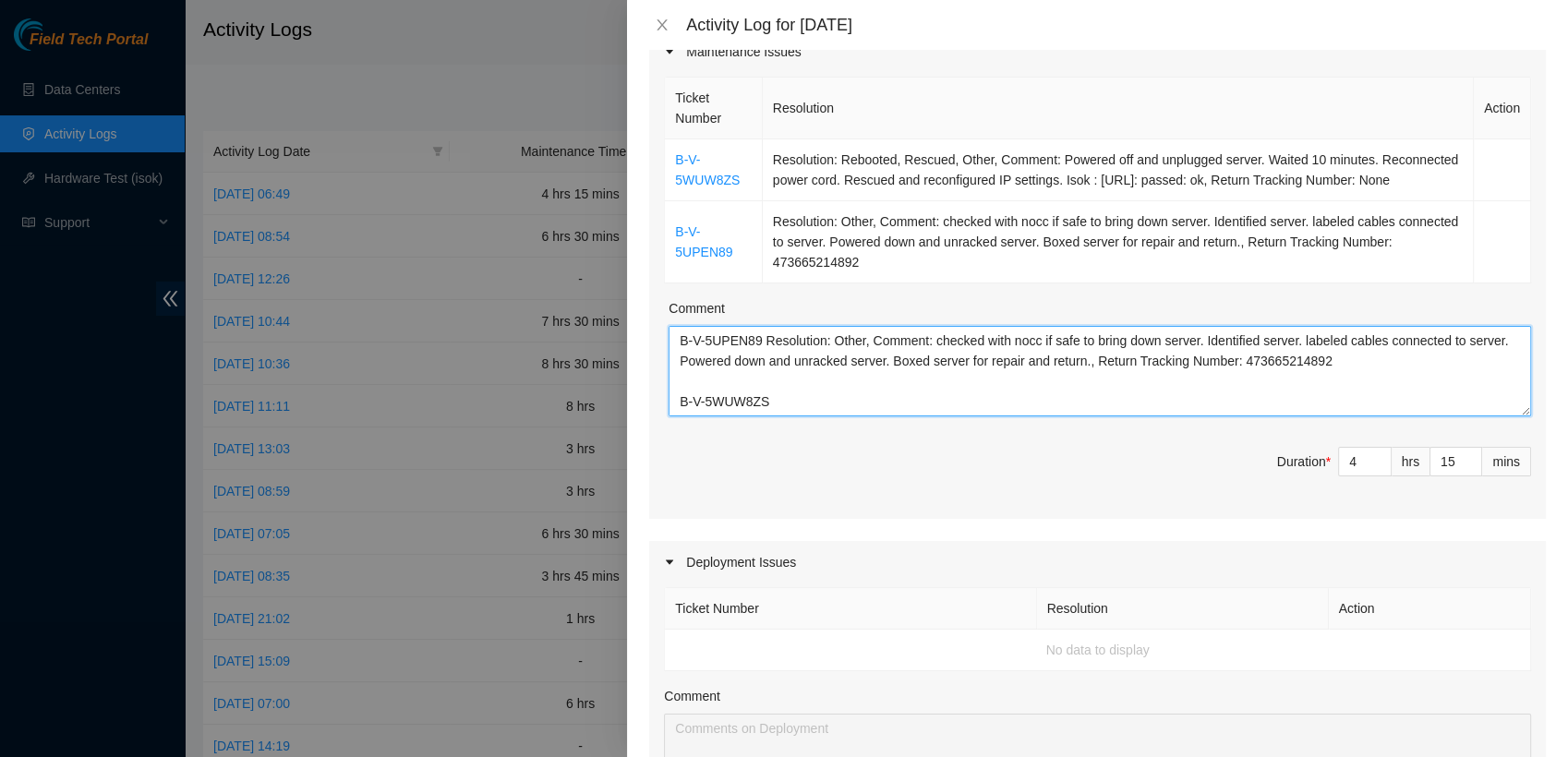
click at [766, 339] on textarea "B-V-5UPEN89 Resolution: Other, Comment: checked with nocc if safe to bring down…" at bounding box center [1100, 371] width 862 height 91
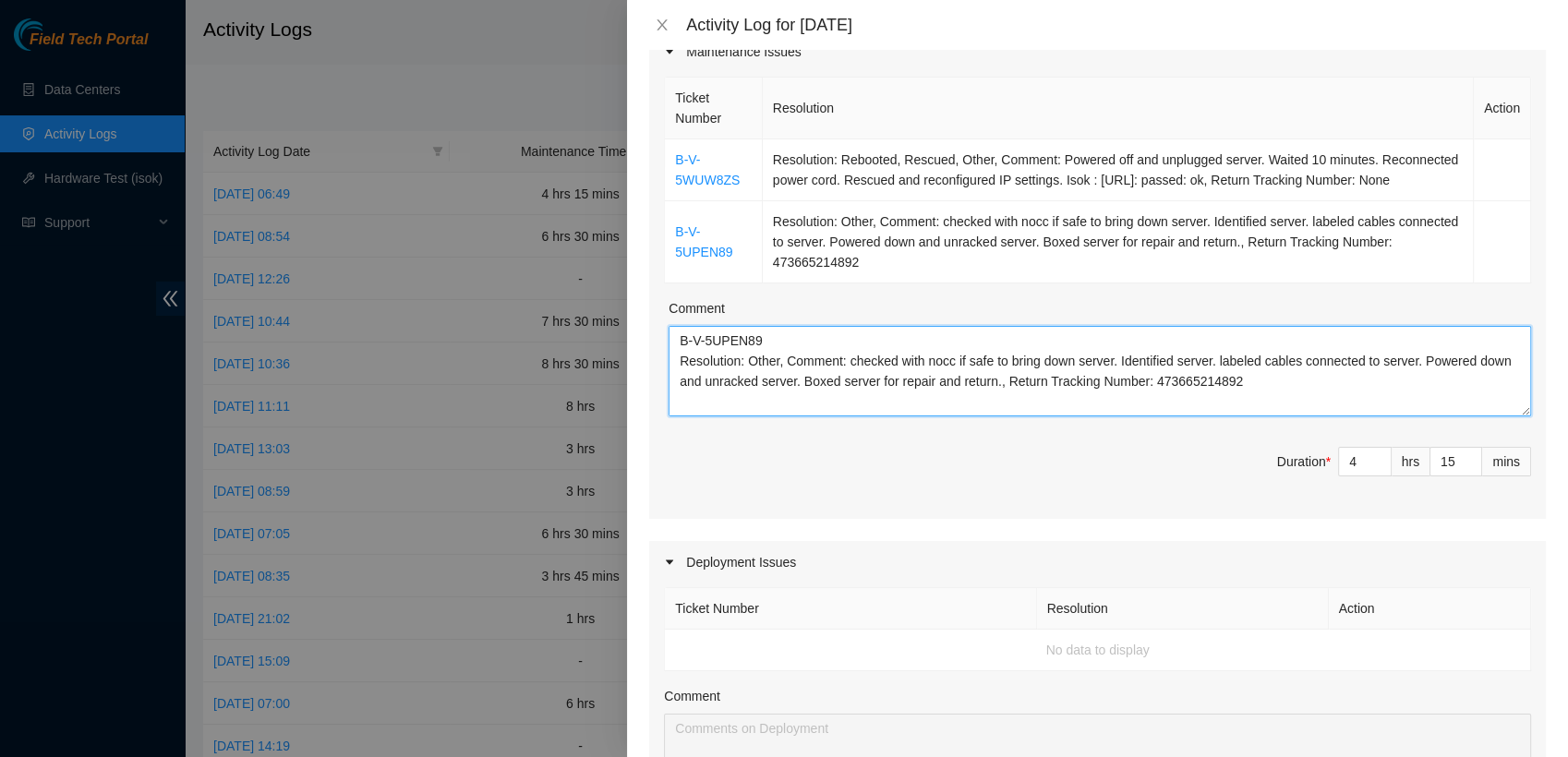
scroll to position [60, 0]
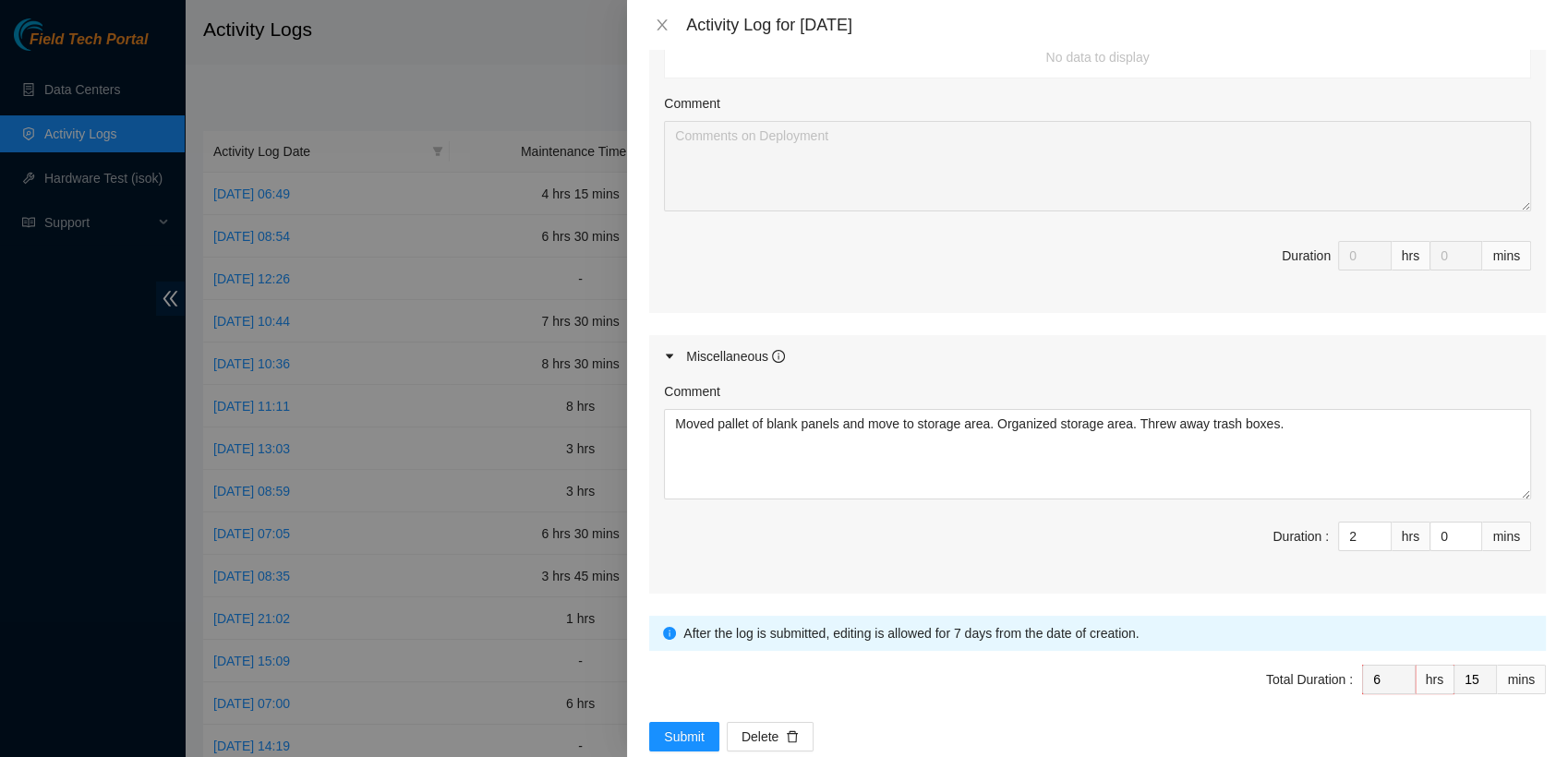
type textarea "B-V-5UPEN89 Resolution: Other, Comment: checked with nocc if safe to bring down…"
click at [1273, 556] on div "Duration :" at bounding box center [1301, 547] width 57 height 52
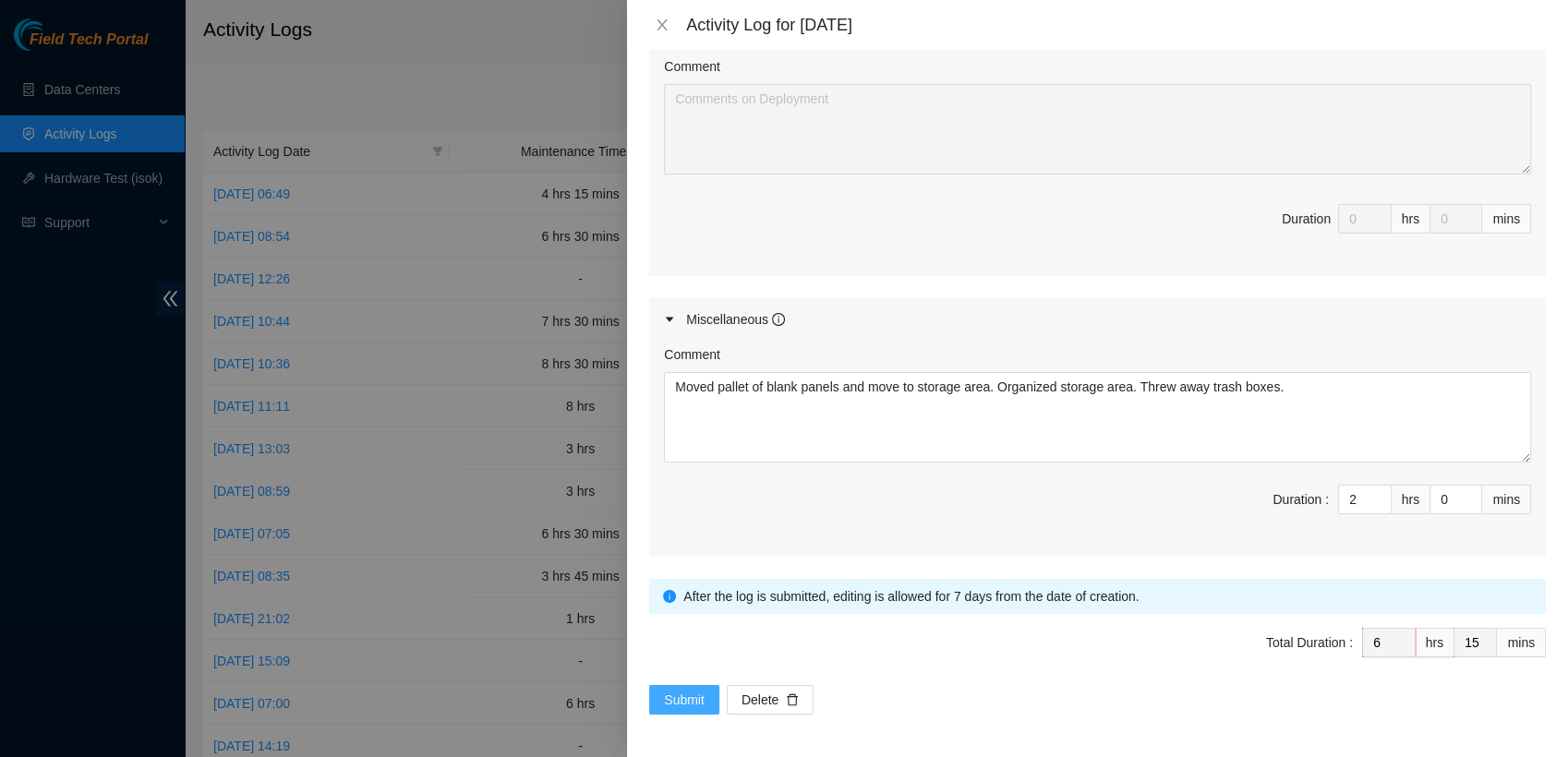
click at [673, 695] on span "Submit" at bounding box center [685, 699] width 41 height 20
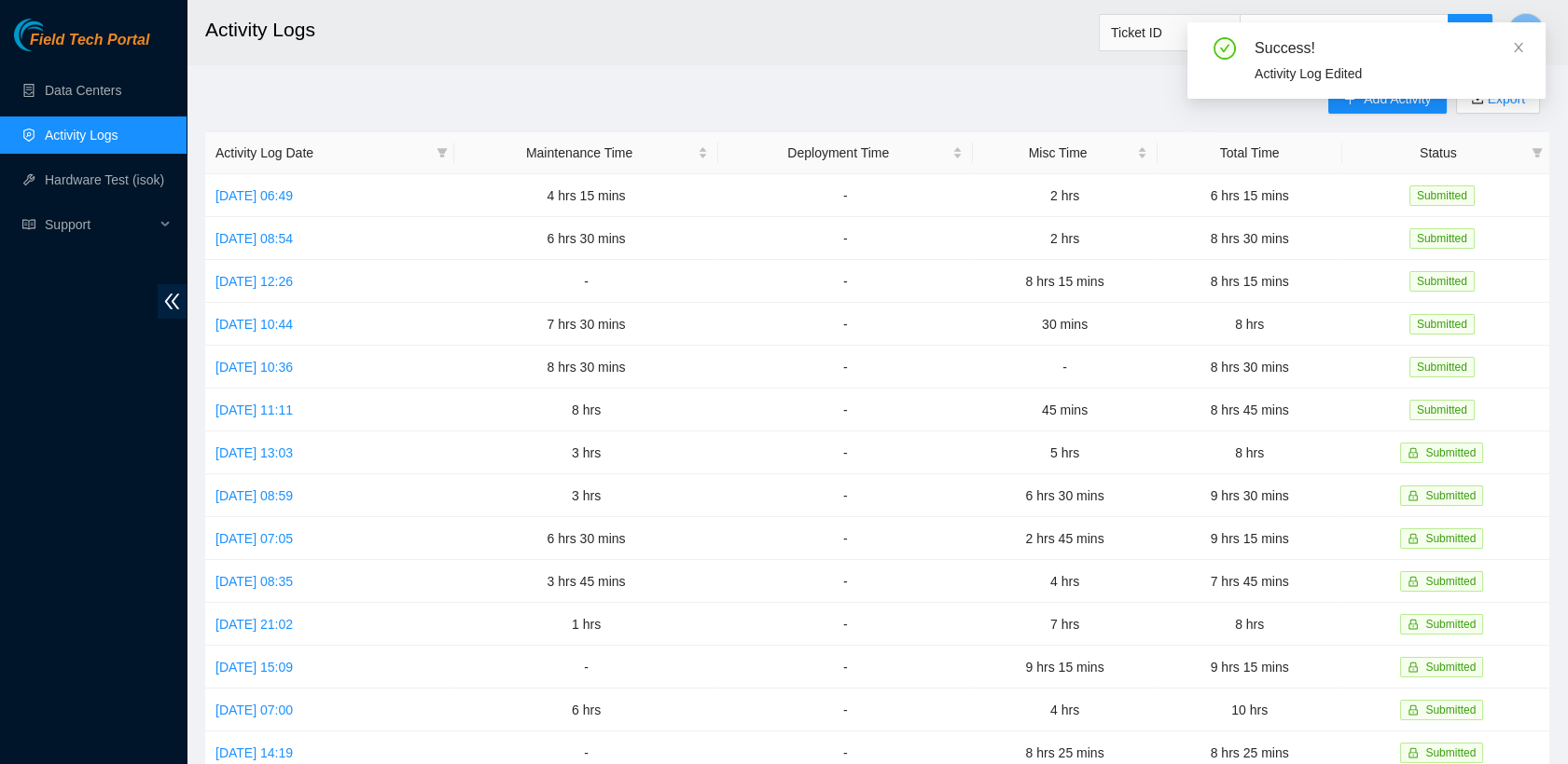
click at [57, 343] on div "Field Tech Portal Data Centers Activity Logs Hardware Test (isok) Support" at bounding box center [93, 392] width 186 height 746
click at [81, 85] on link "Data Centers" at bounding box center [83, 90] width 77 height 15
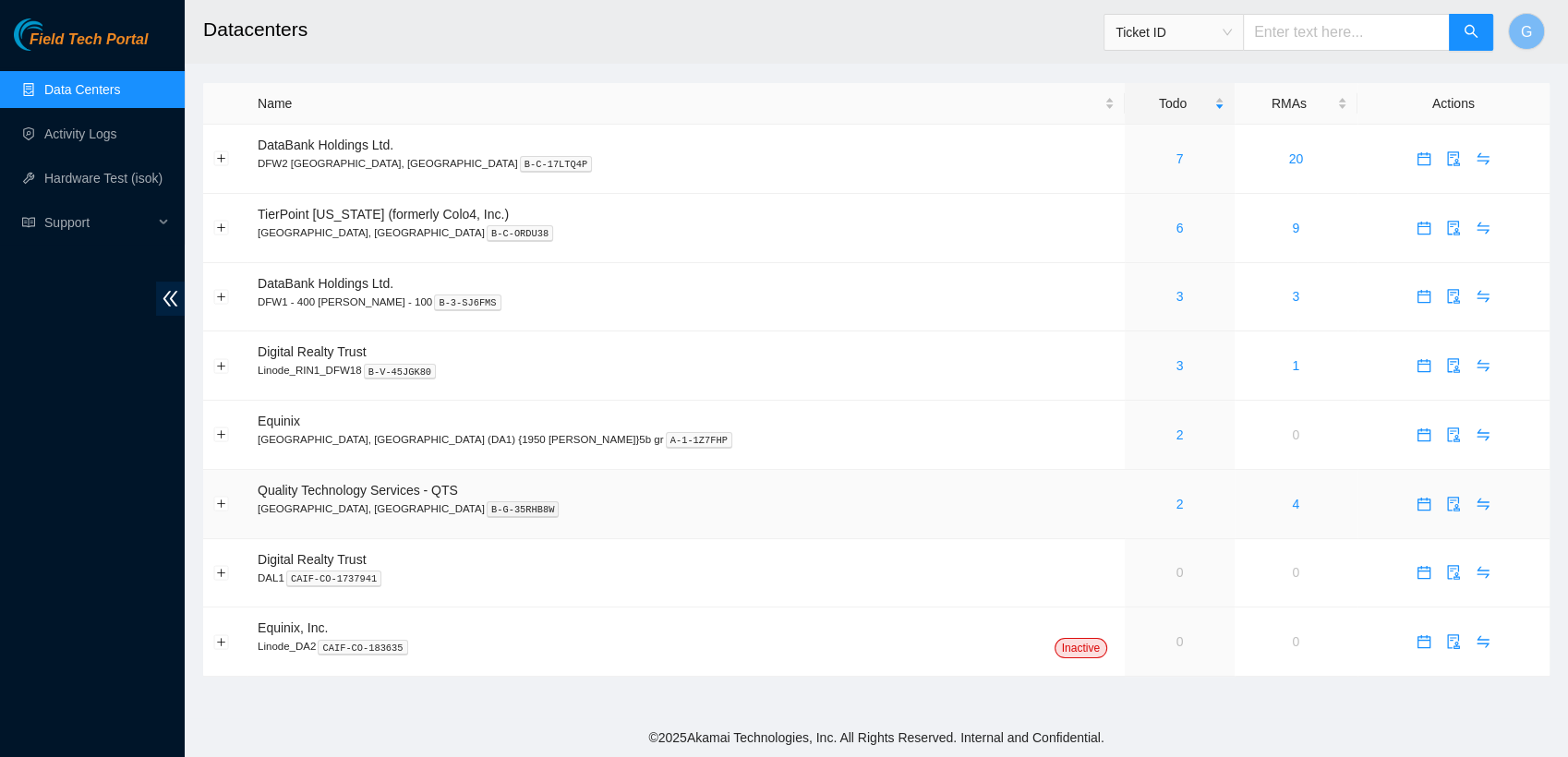
click at [334, 494] on span "Quality Technology Services - QTS" at bounding box center [357, 490] width 200 height 15
click at [1176, 499] on link "2" at bounding box center [1180, 503] width 8 height 15
click at [815, 60] on header "Datacenters Ticket ID G" at bounding box center [968, 31] width 1568 height 63
click at [1517, 475] on td at bounding box center [1453, 504] width 192 height 69
click at [1176, 366] on link "3" at bounding box center [1180, 365] width 8 height 15
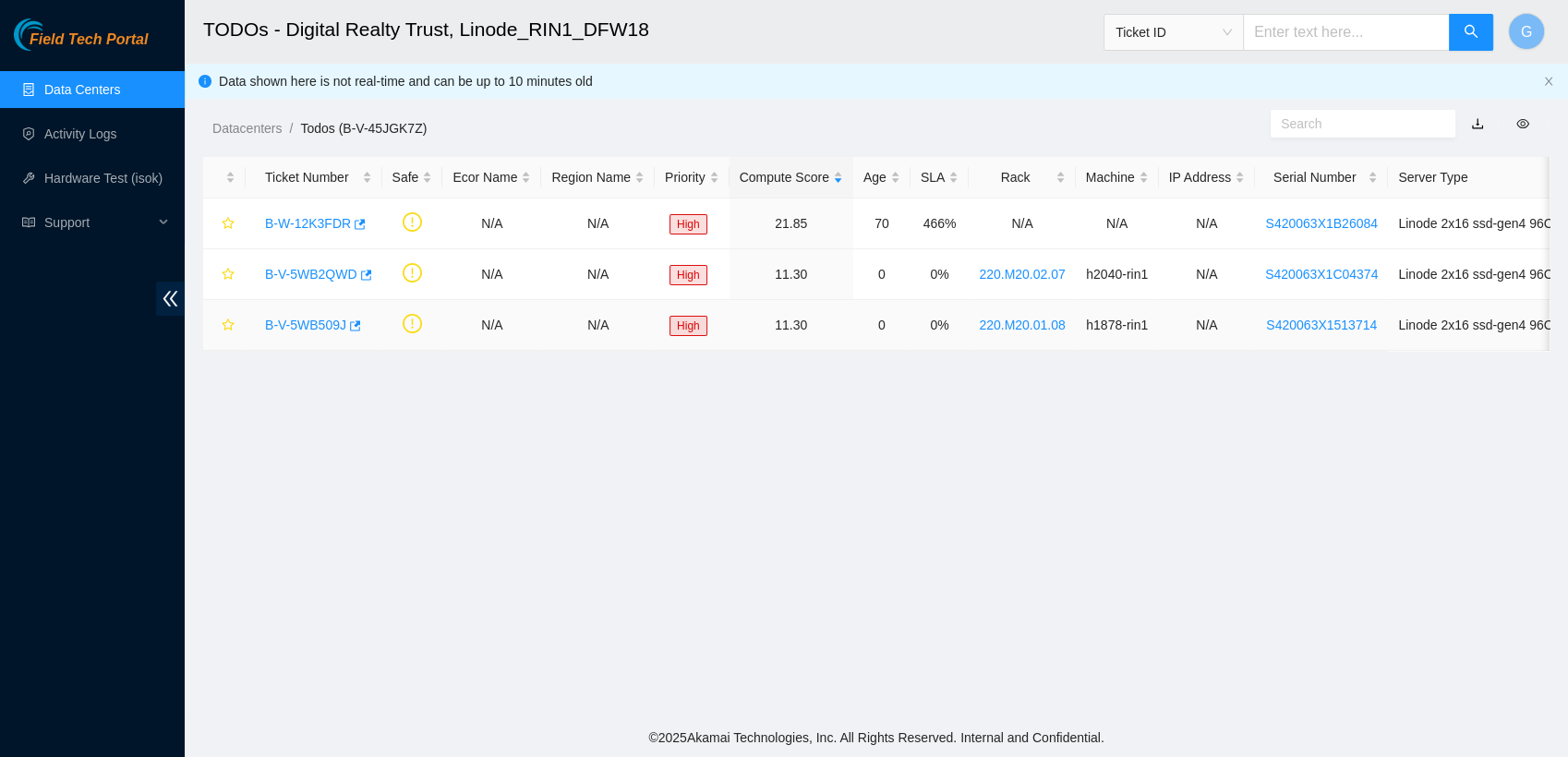
click at [316, 328] on link "B-V-5WB509J" at bounding box center [305, 325] width 81 height 15
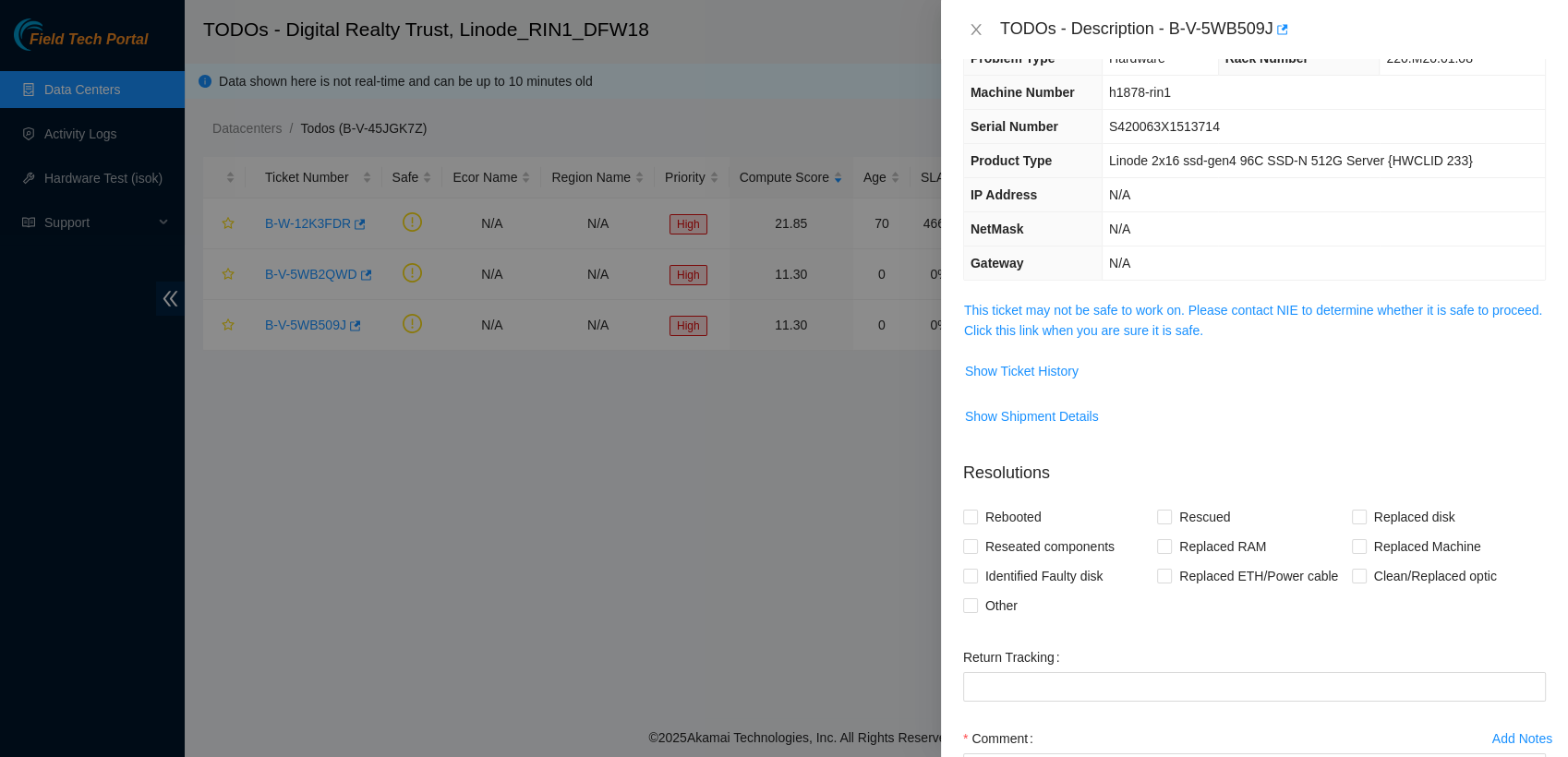
scroll to position [44, 0]
click at [1051, 368] on span "Show Ticket History" at bounding box center [1022, 367] width 113 height 20
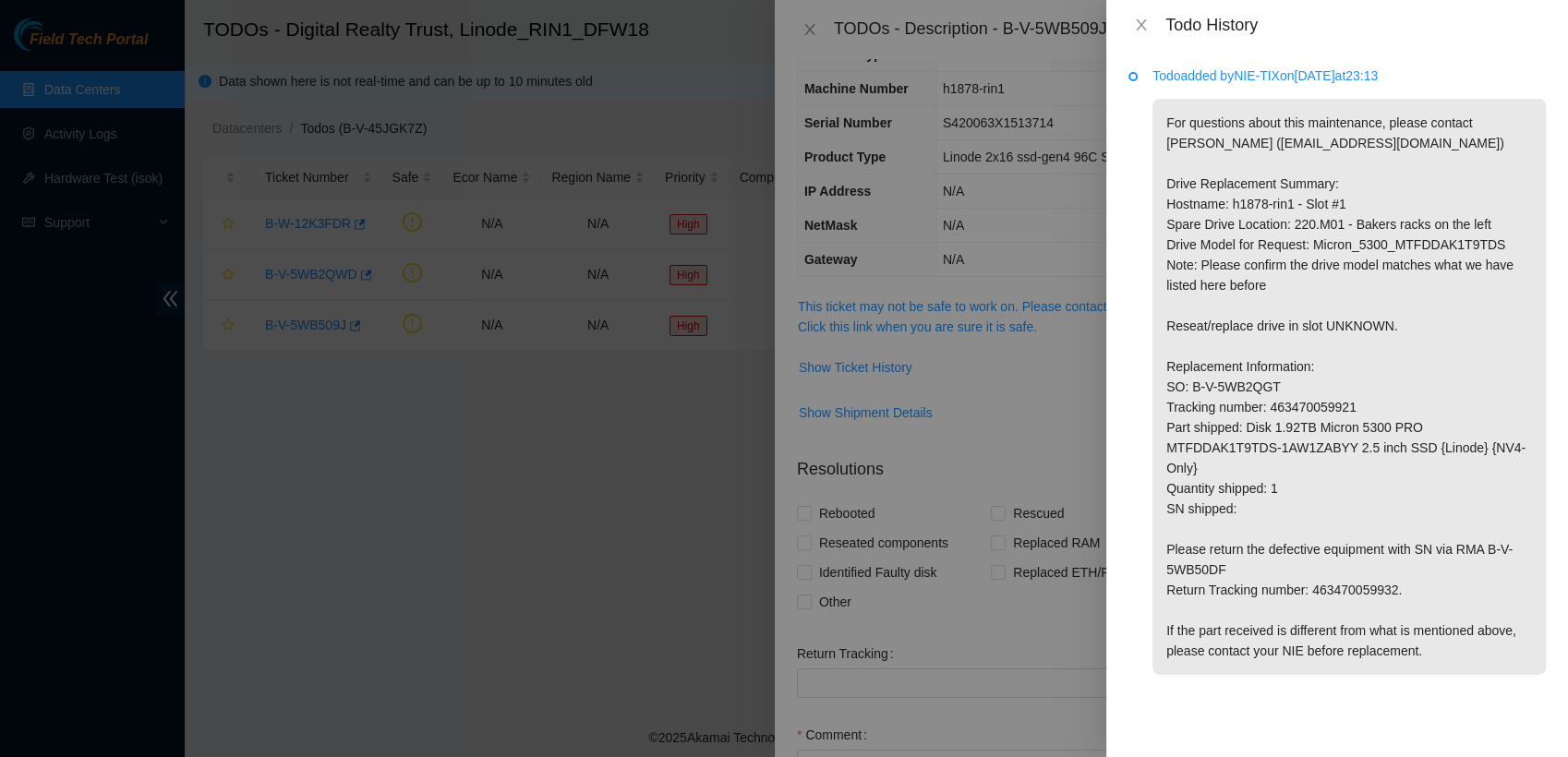
scroll to position [68, 0]
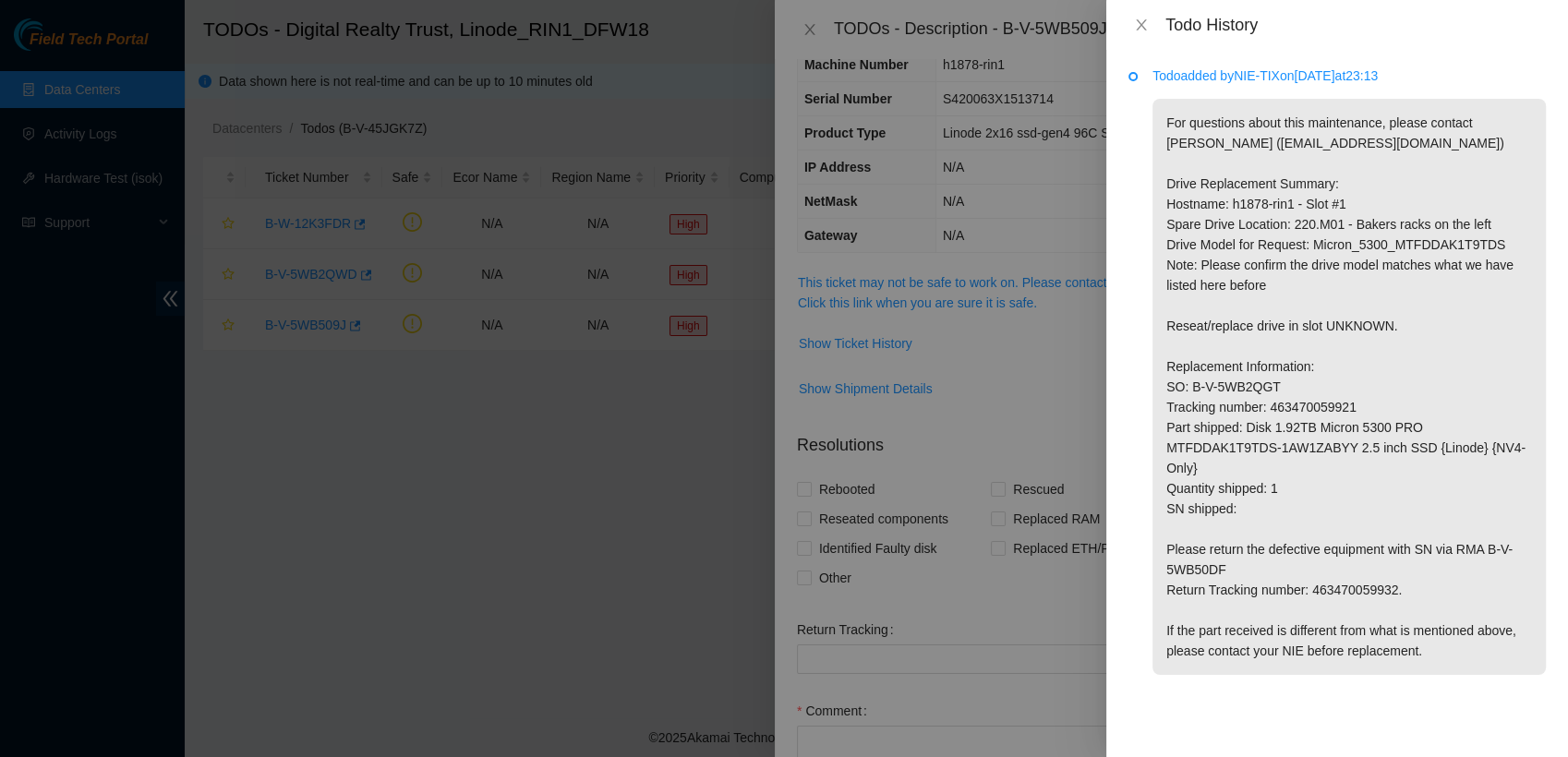
drag, startPoint x: 939, startPoint y: 464, endPoint x: 1075, endPoint y: 375, distance: 162.5
click at [1075, 375] on div at bounding box center [784, 378] width 1568 height 757
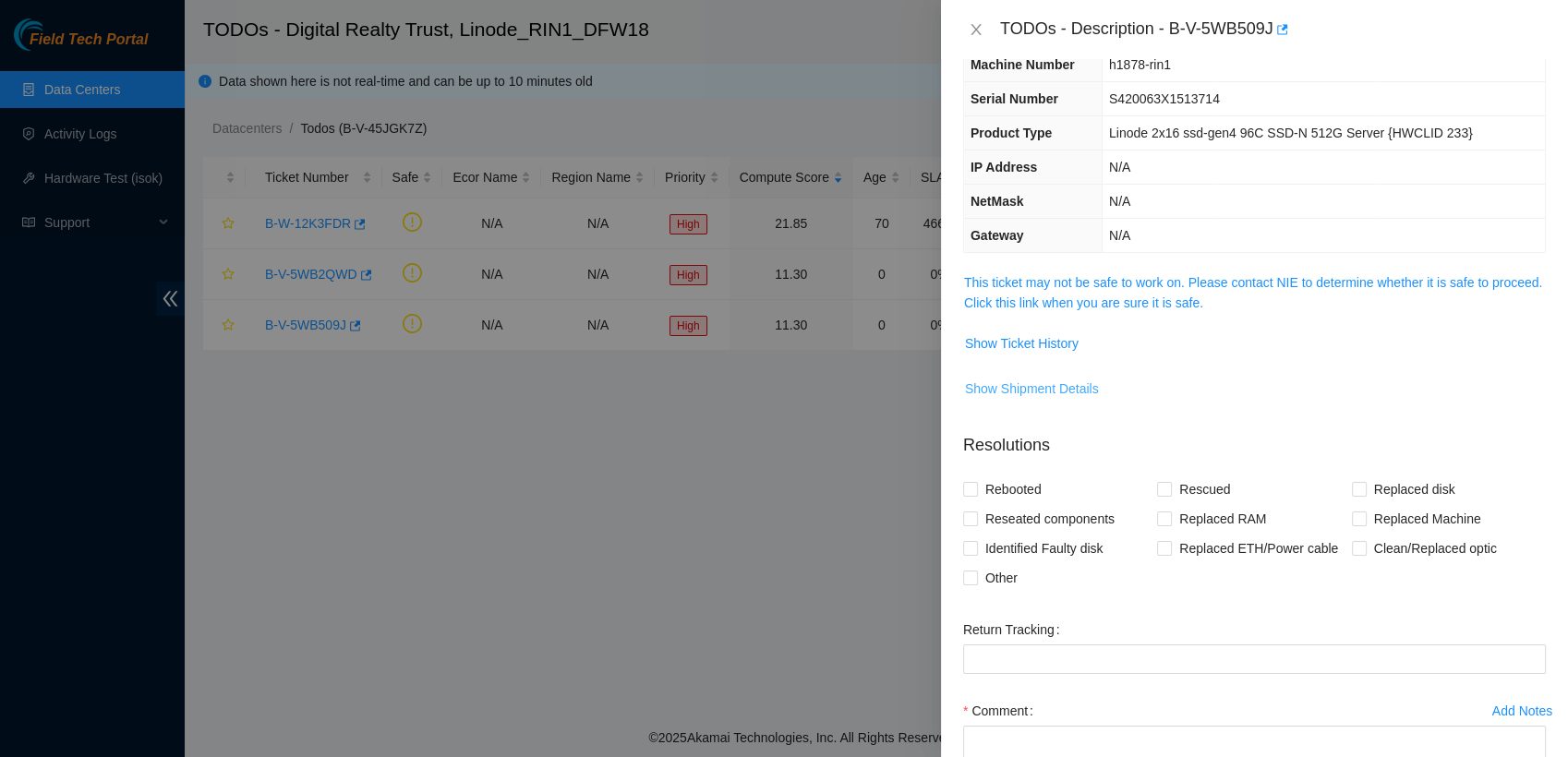
click at [1075, 375] on button "Show Shipment Details" at bounding box center [1032, 389] width 136 height 29
